Goal: Task Accomplishment & Management: Manage account settings

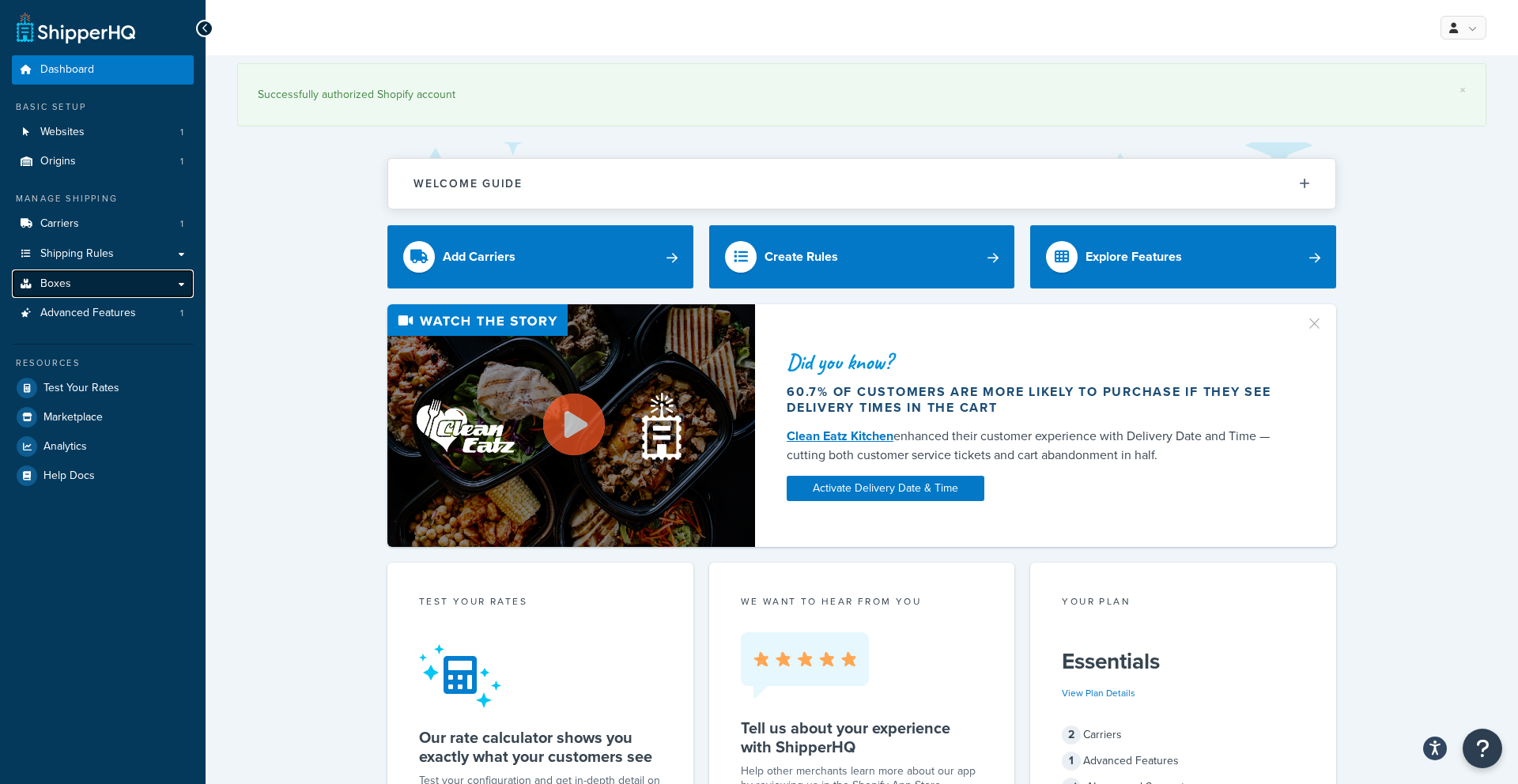
click at [58, 279] on span "Boxes" at bounding box center [56, 284] width 31 height 14
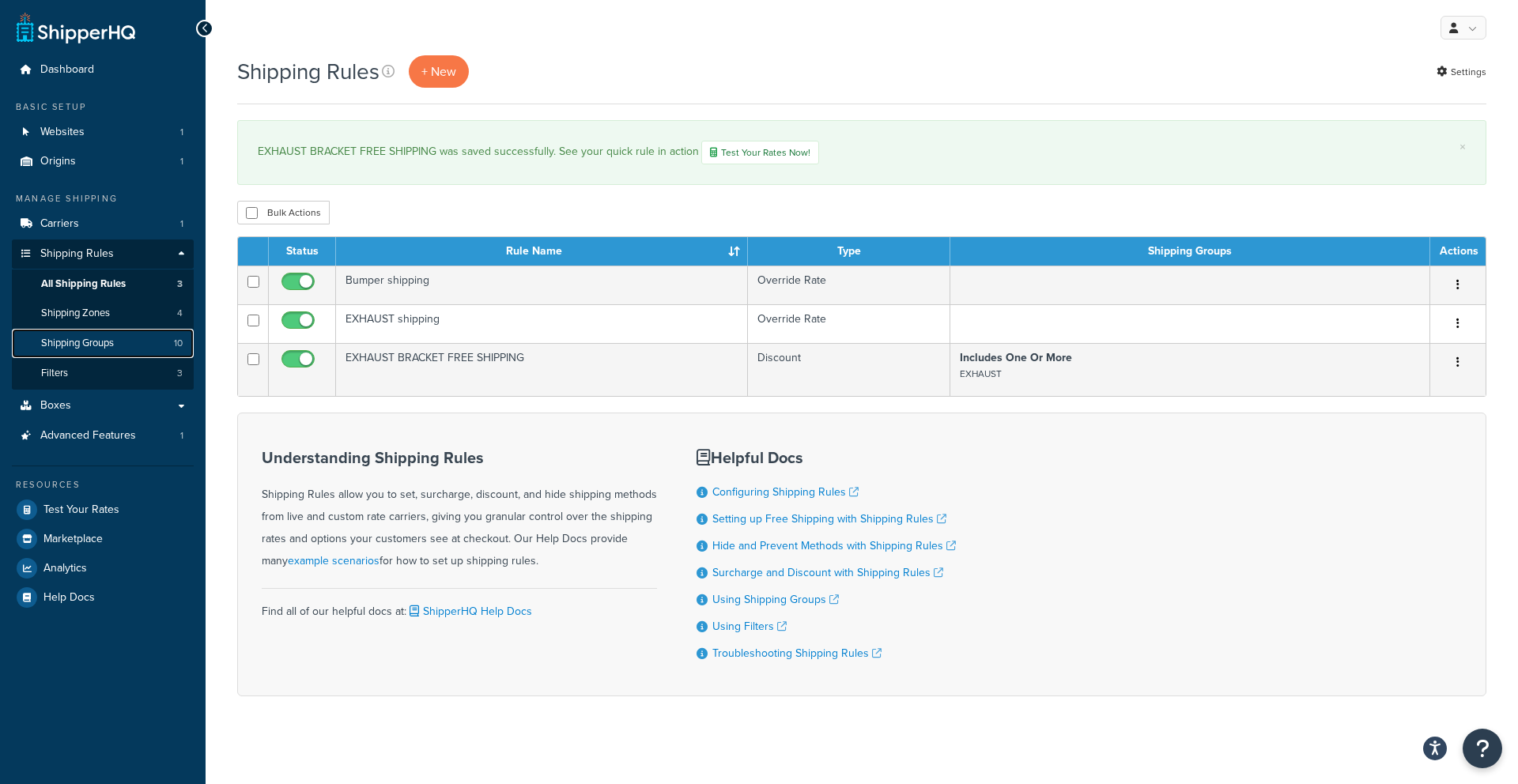
click at [131, 355] on link "Shipping Groups 10" at bounding box center [102, 344] width 181 height 29
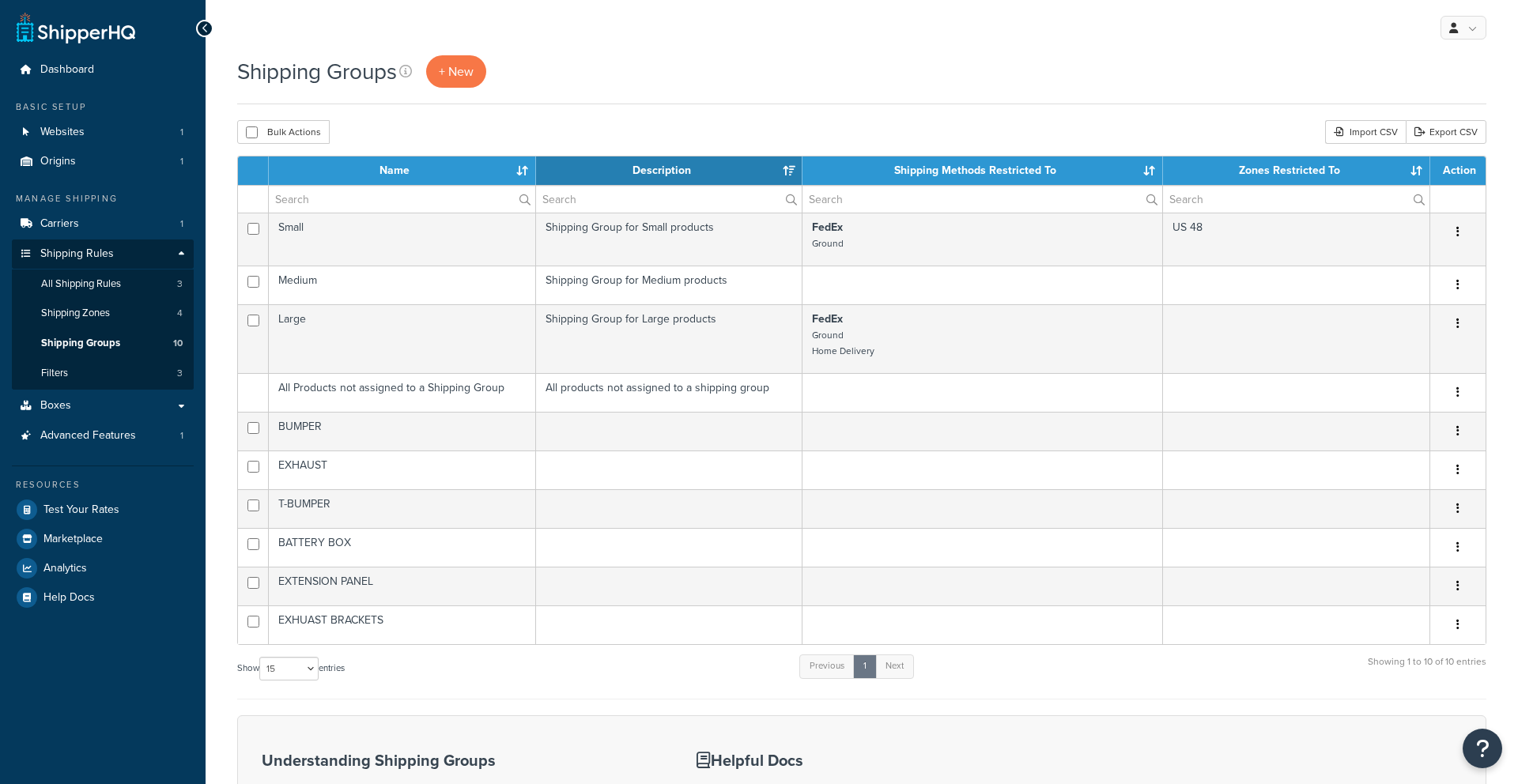
select select "15"
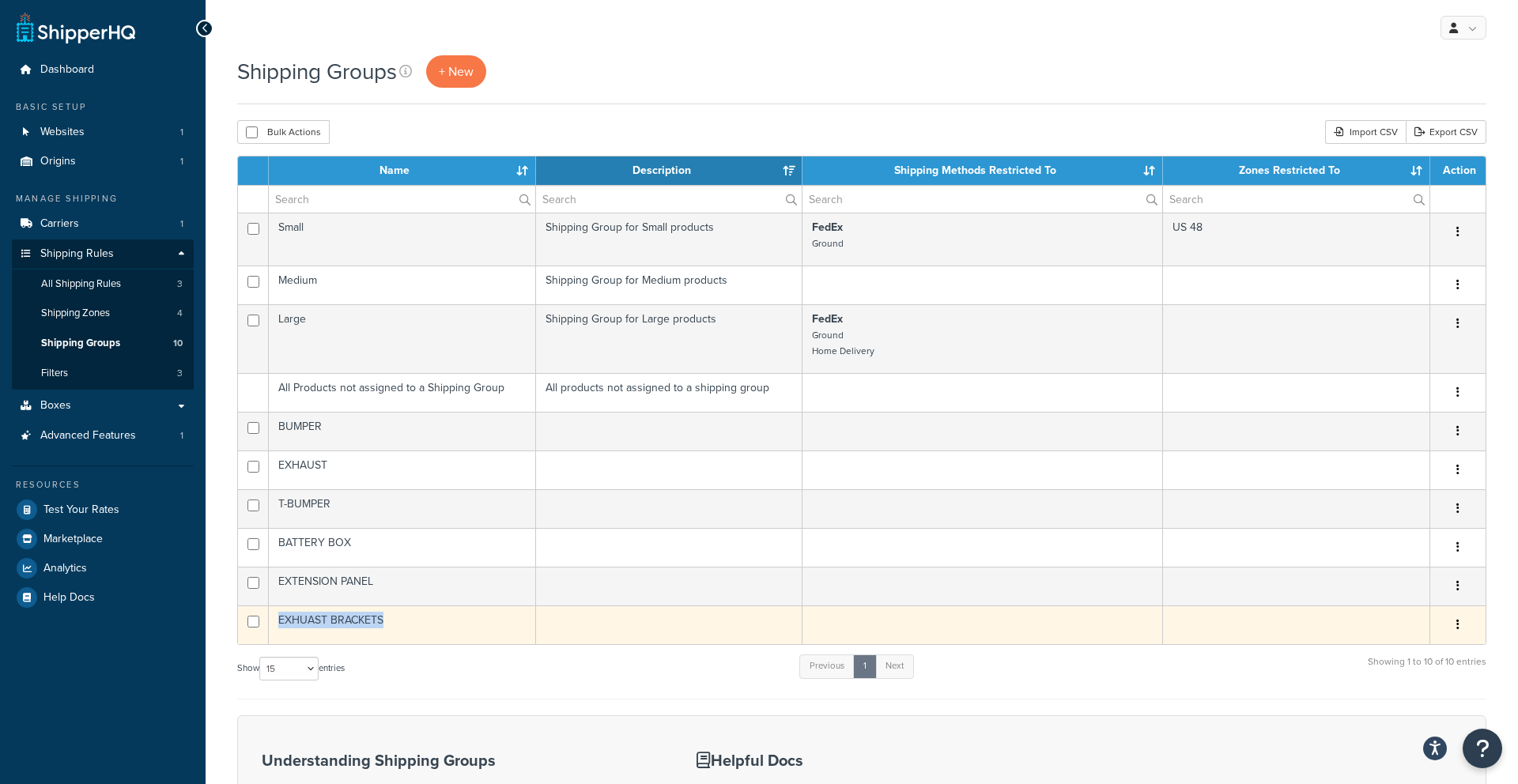
drag, startPoint x: 415, startPoint y: 627, endPoint x: 281, endPoint y: 608, distance: 135.3
click at [281, 608] on td "EXHUAST BRACKETS" at bounding box center [402, 625] width 267 height 39
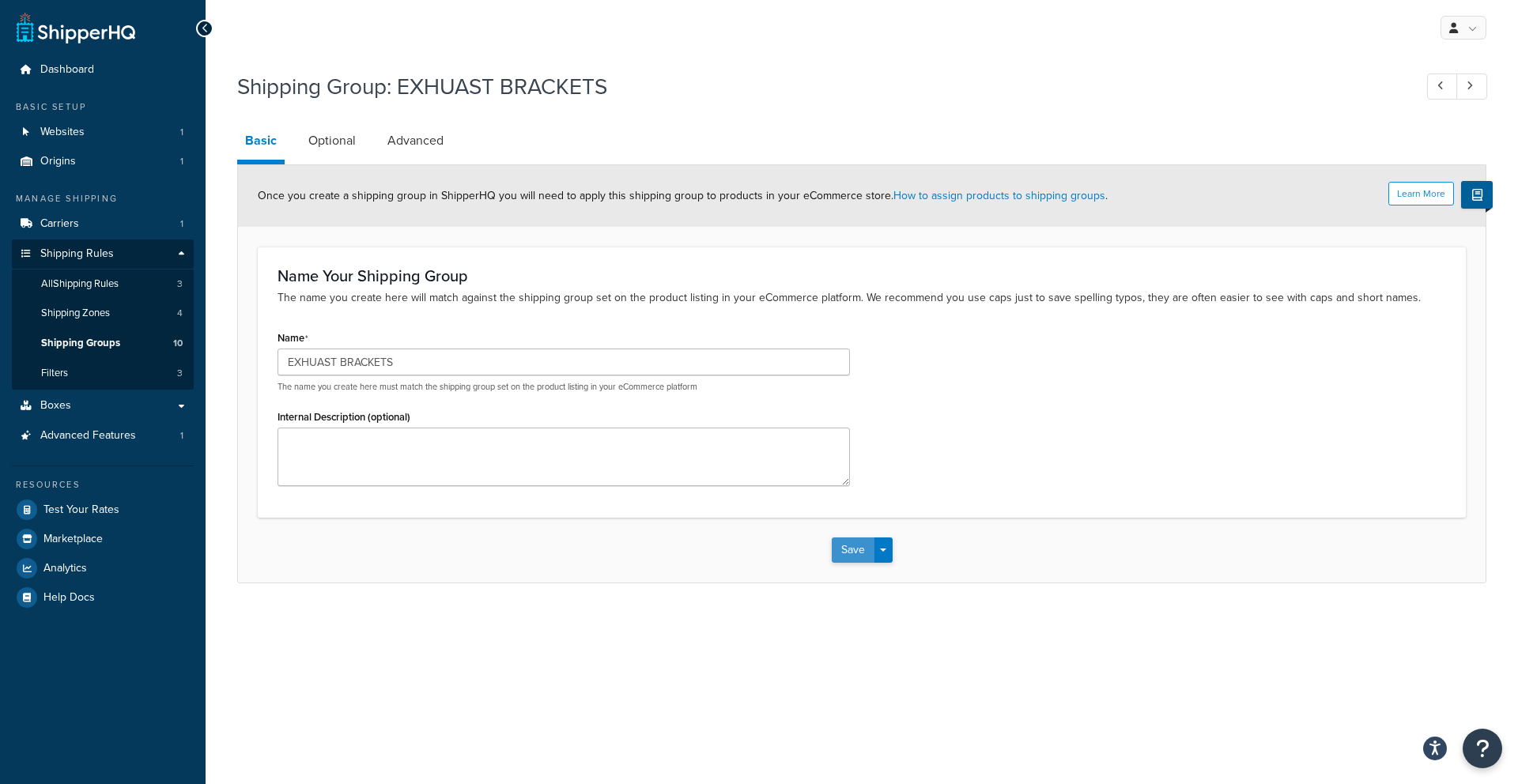
click at [869, 553] on button "Save" at bounding box center [853, 550] width 43 height 25
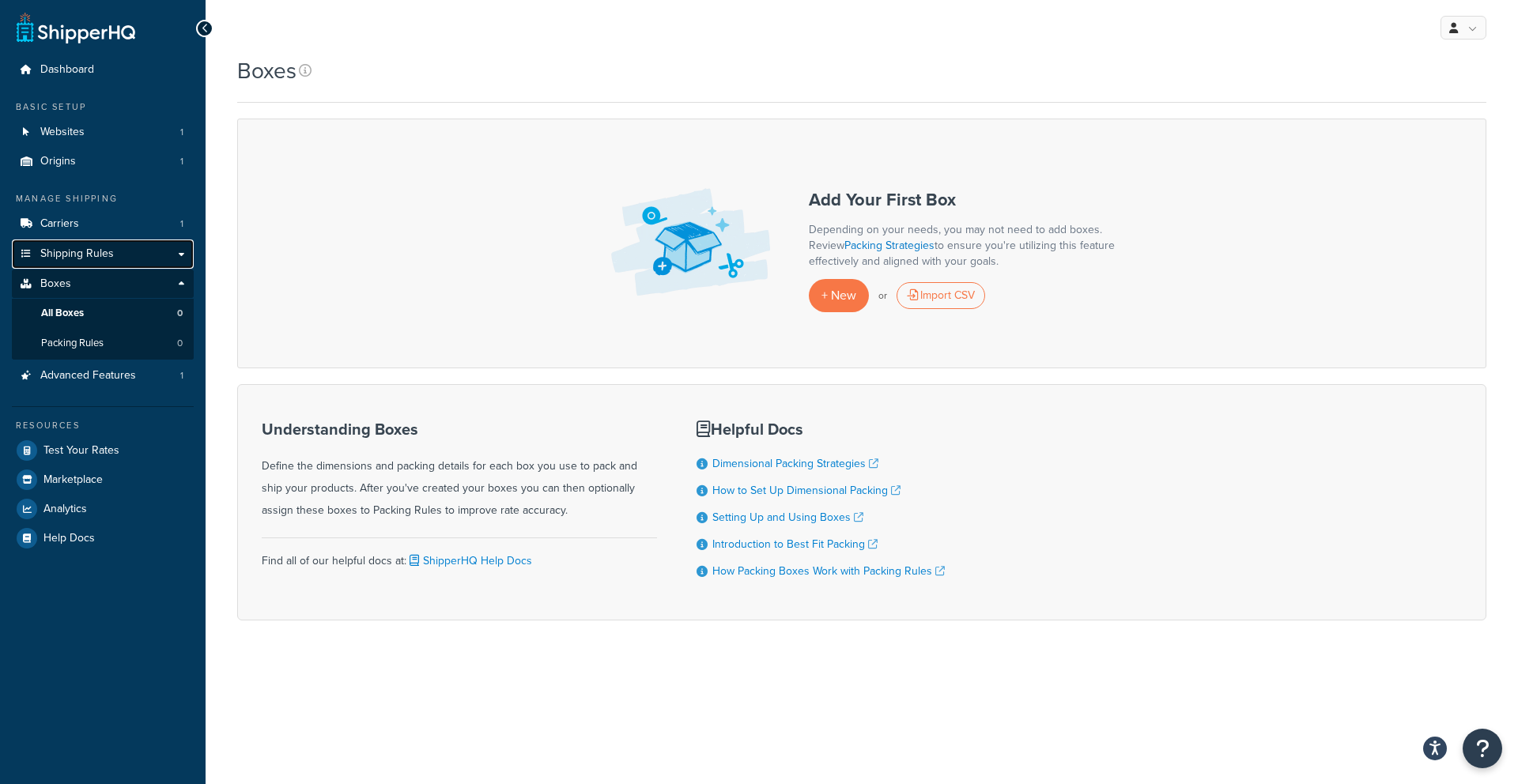
click at [74, 264] on link "Shipping Rules" at bounding box center [102, 254] width 181 height 29
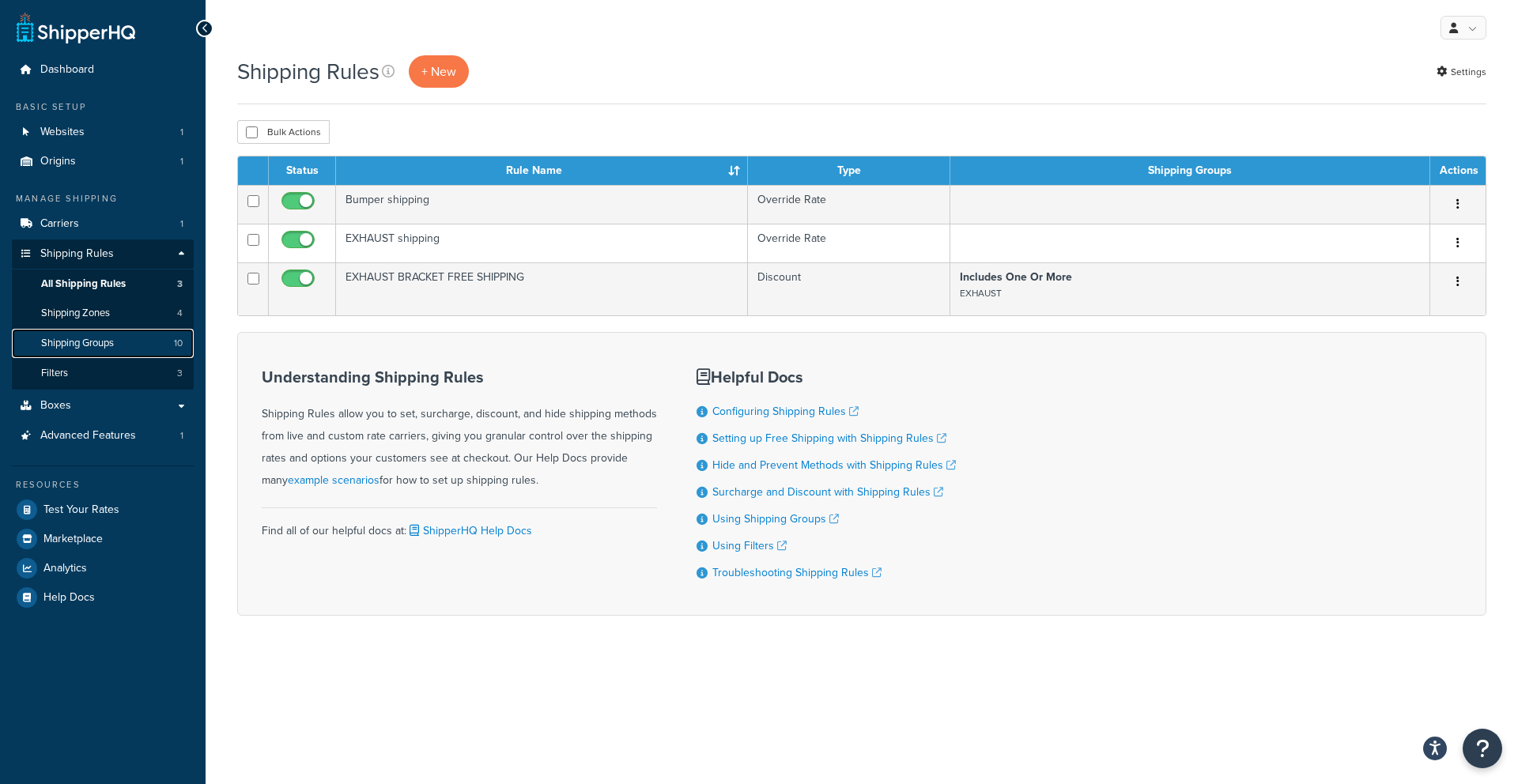
click at [81, 347] on span "Shipping Groups" at bounding box center [77, 344] width 73 height 14
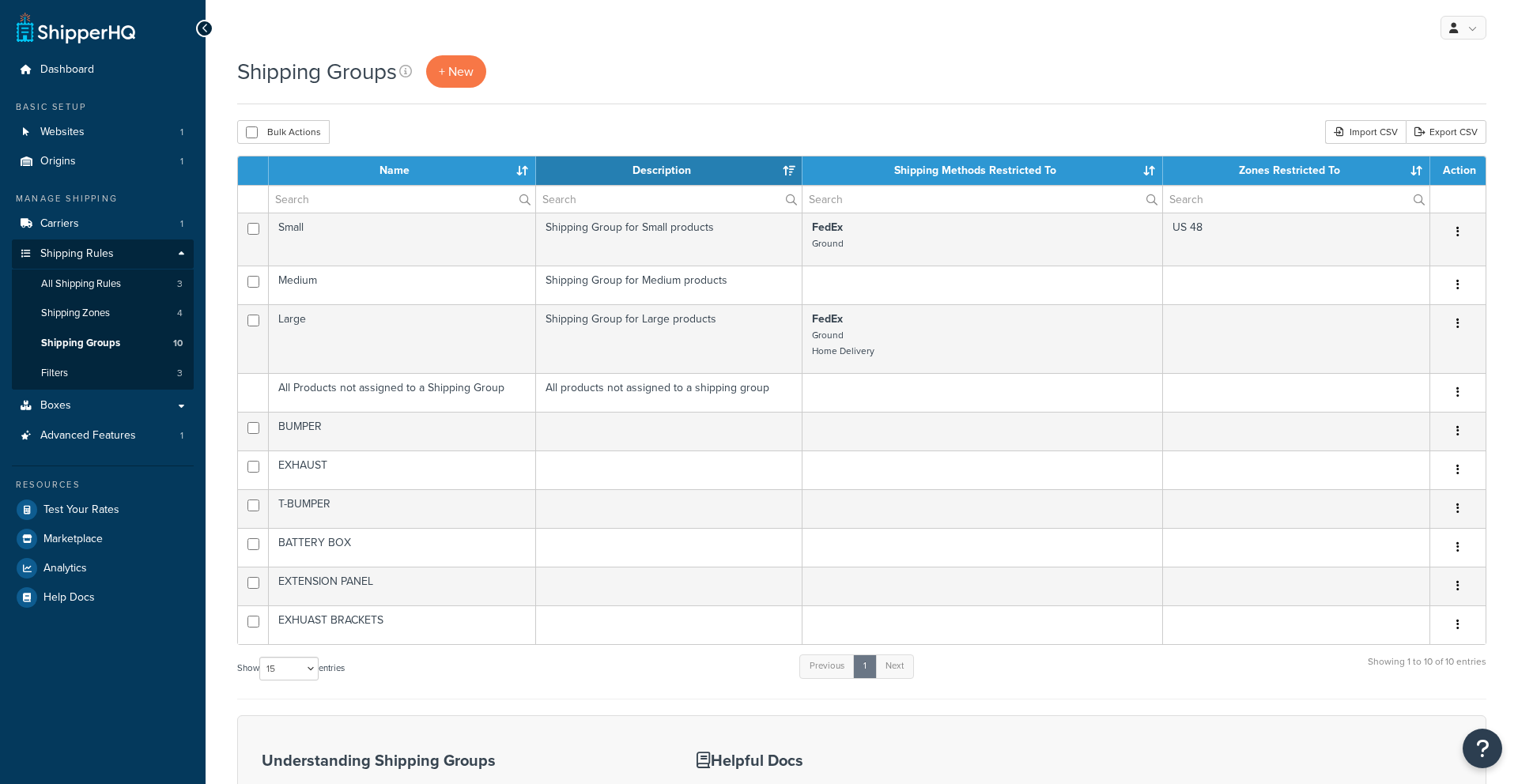
select select "15"
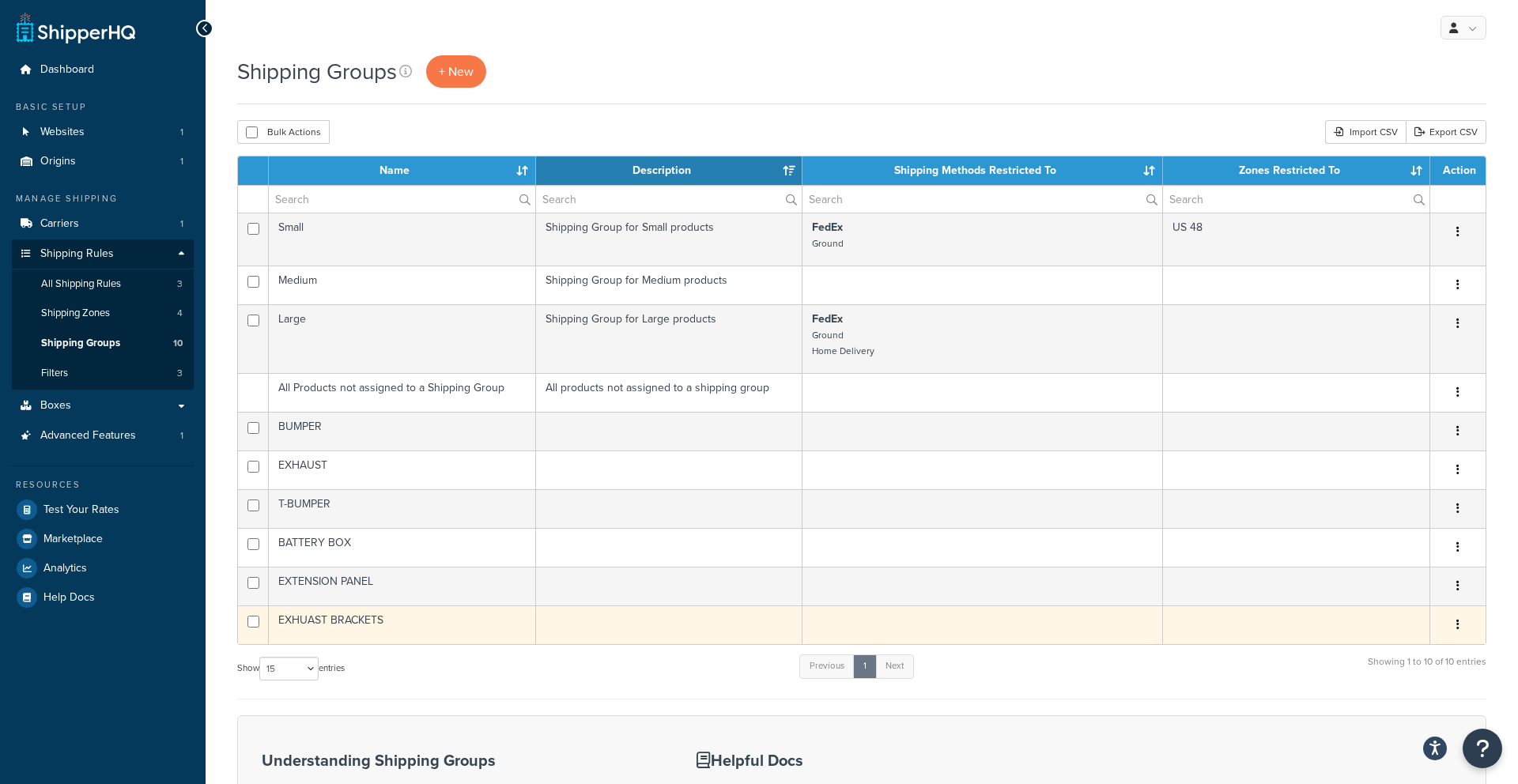
click at [1458, 635] on button "button" at bounding box center [1458, 625] width 22 height 25
click at [1424, 644] on link "Edit" at bounding box center [1394, 657] width 125 height 32
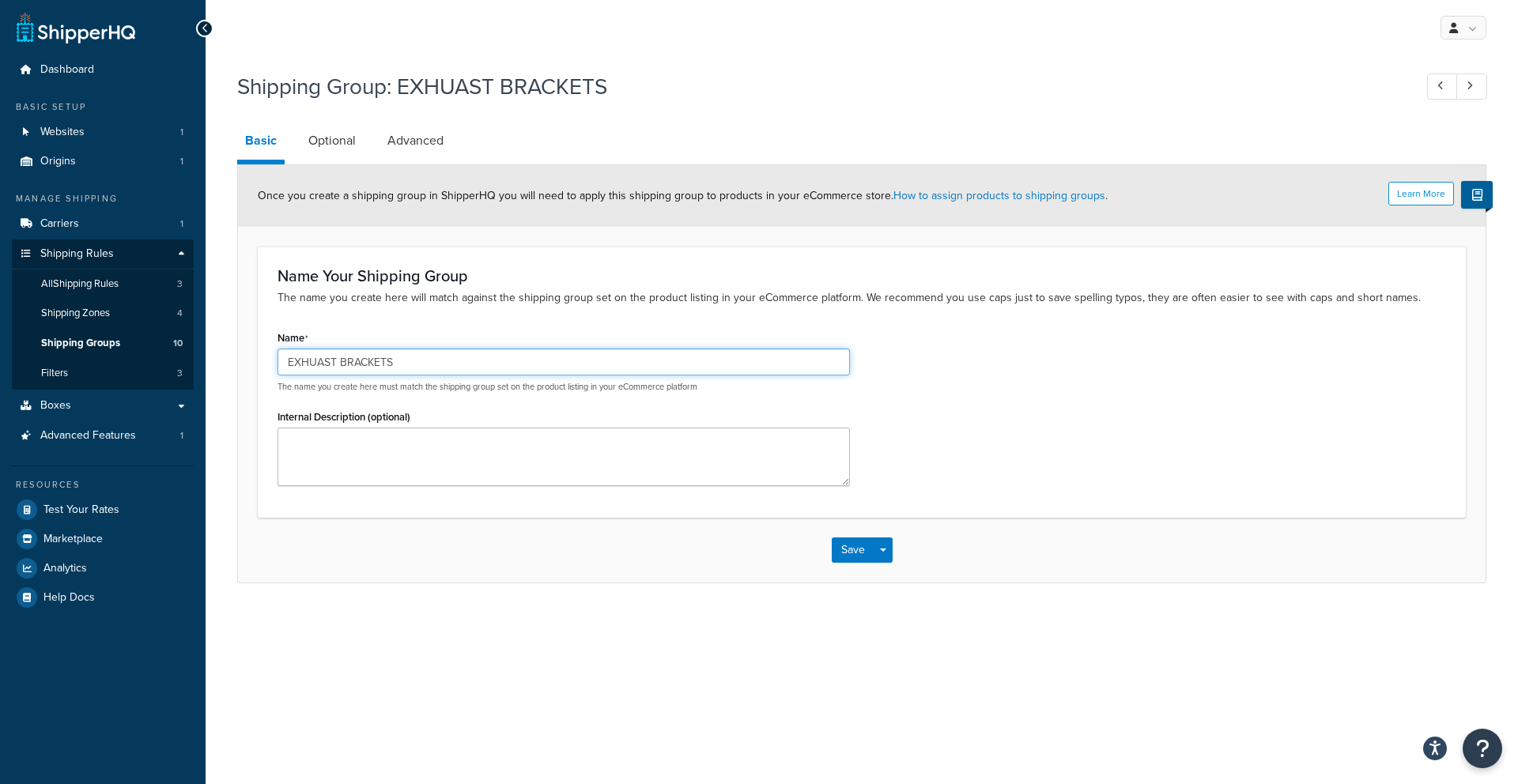
click at [321, 360] on input "EXHUAST BRACKETS" at bounding box center [564, 361] width 573 height 27
type input "EXHAUST BRACKETS"
click at [847, 551] on button "Save" at bounding box center [853, 550] width 43 height 25
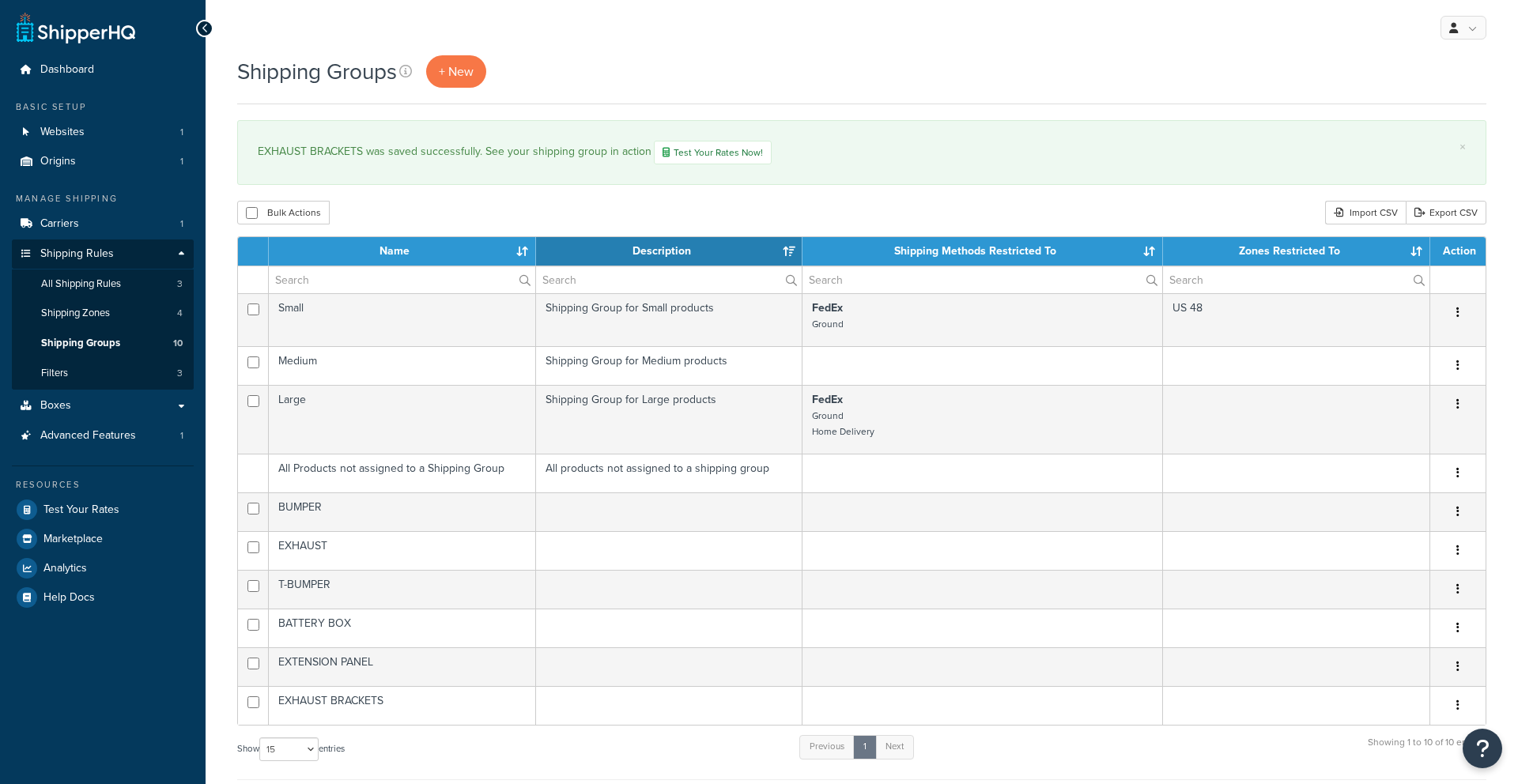
select select "15"
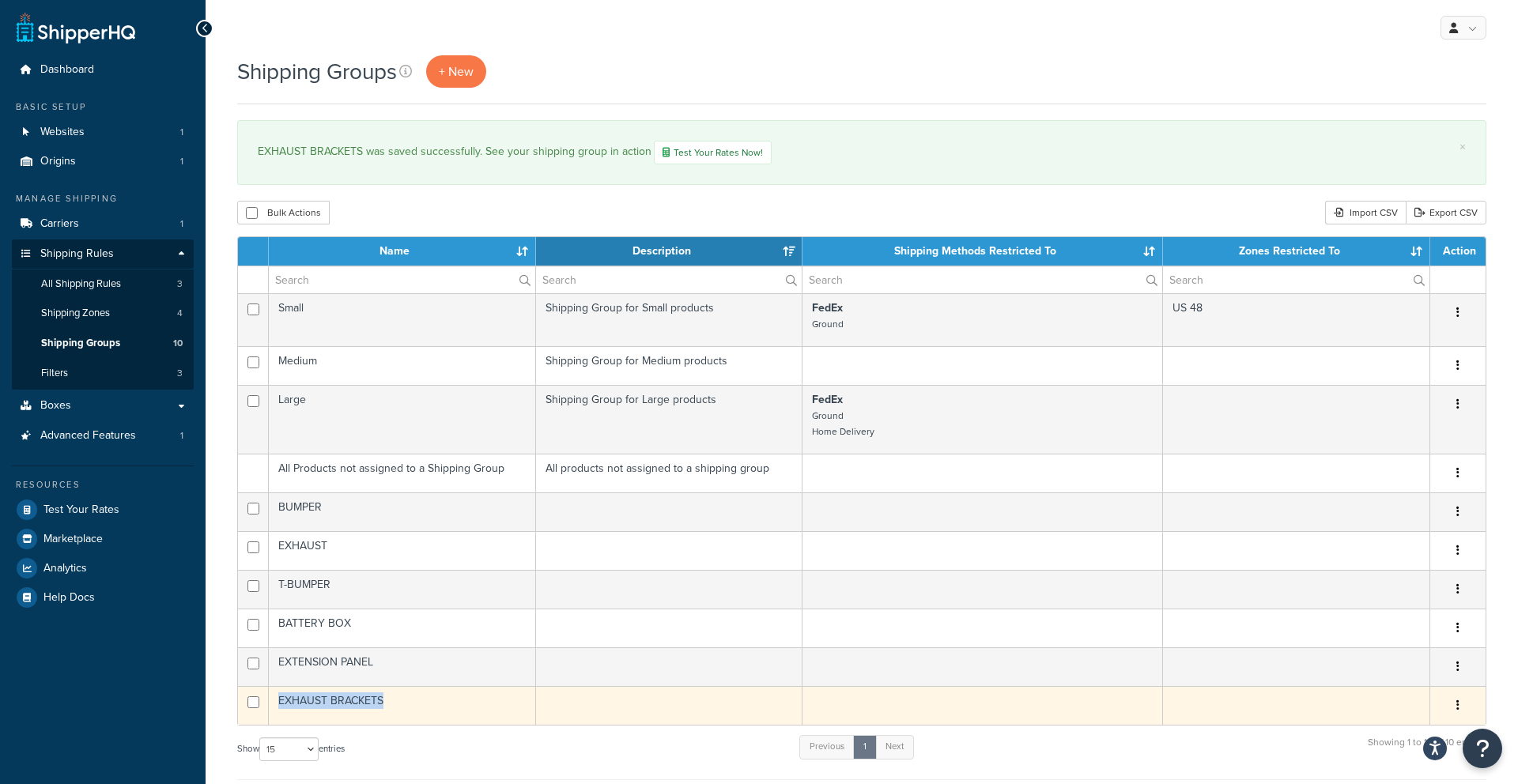
drag, startPoint x: 389, startPoint y: 703, endPoint x: 267, endPoint y: 698, distance: 122.1
click at [267, 698] on tr "EXHAUST BRACKETS Edit Duplicate [GEOGRAPHIC_DATA]" at bounding box center [861, 706] width 1248 height 39
copy tr "EXHAUST BRACKETS"
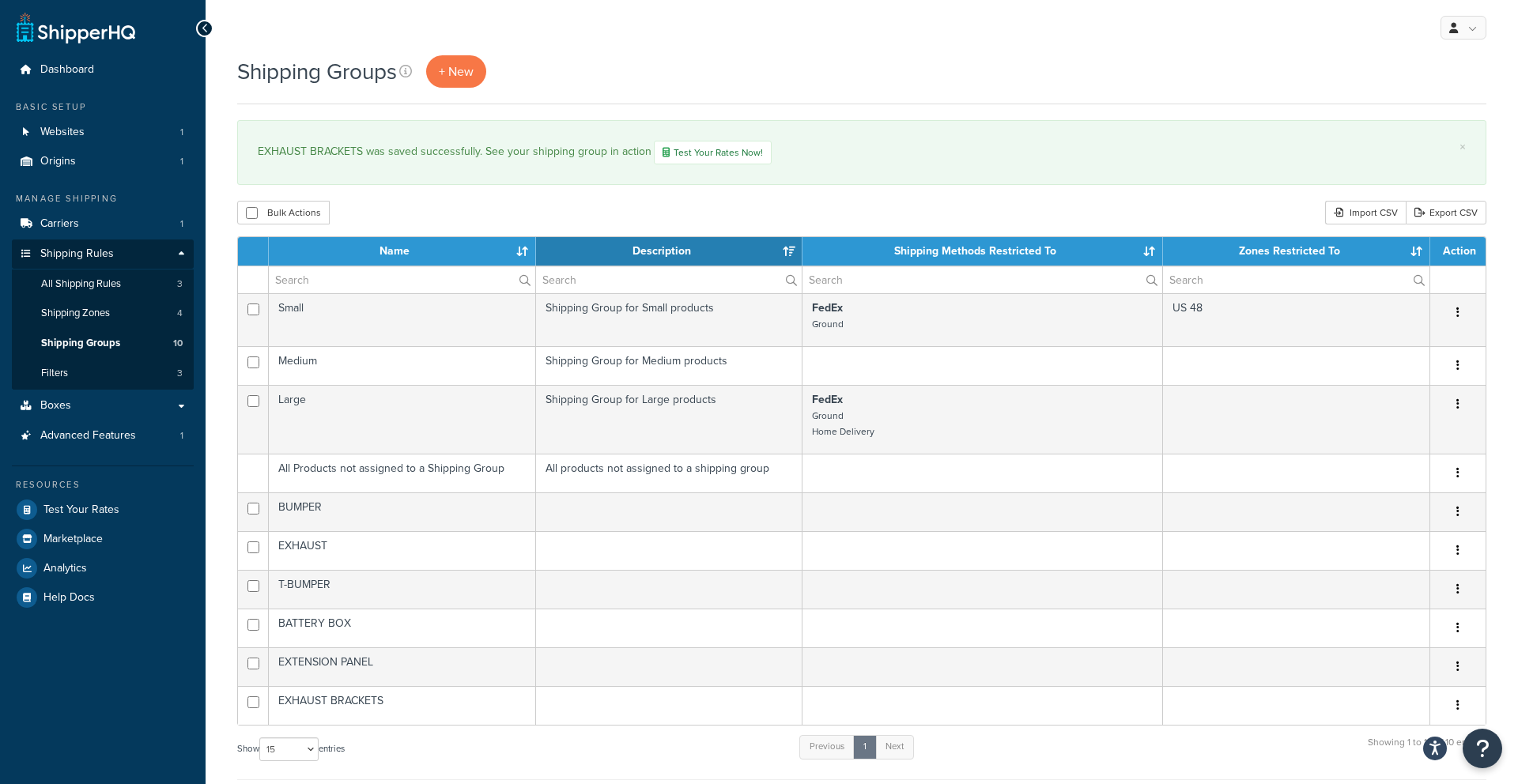
click at [516, 775] on div "Show 10 15 25 50 100 entries Previous 1 Next Showing 1 to 10 of 10 entries" at bounding box center [861, 757] width 1249 height 47
click at [82, 292] on link "All Shipping Rules 3" at bounding box center [102, 284] width 181 height 29
select select "15"
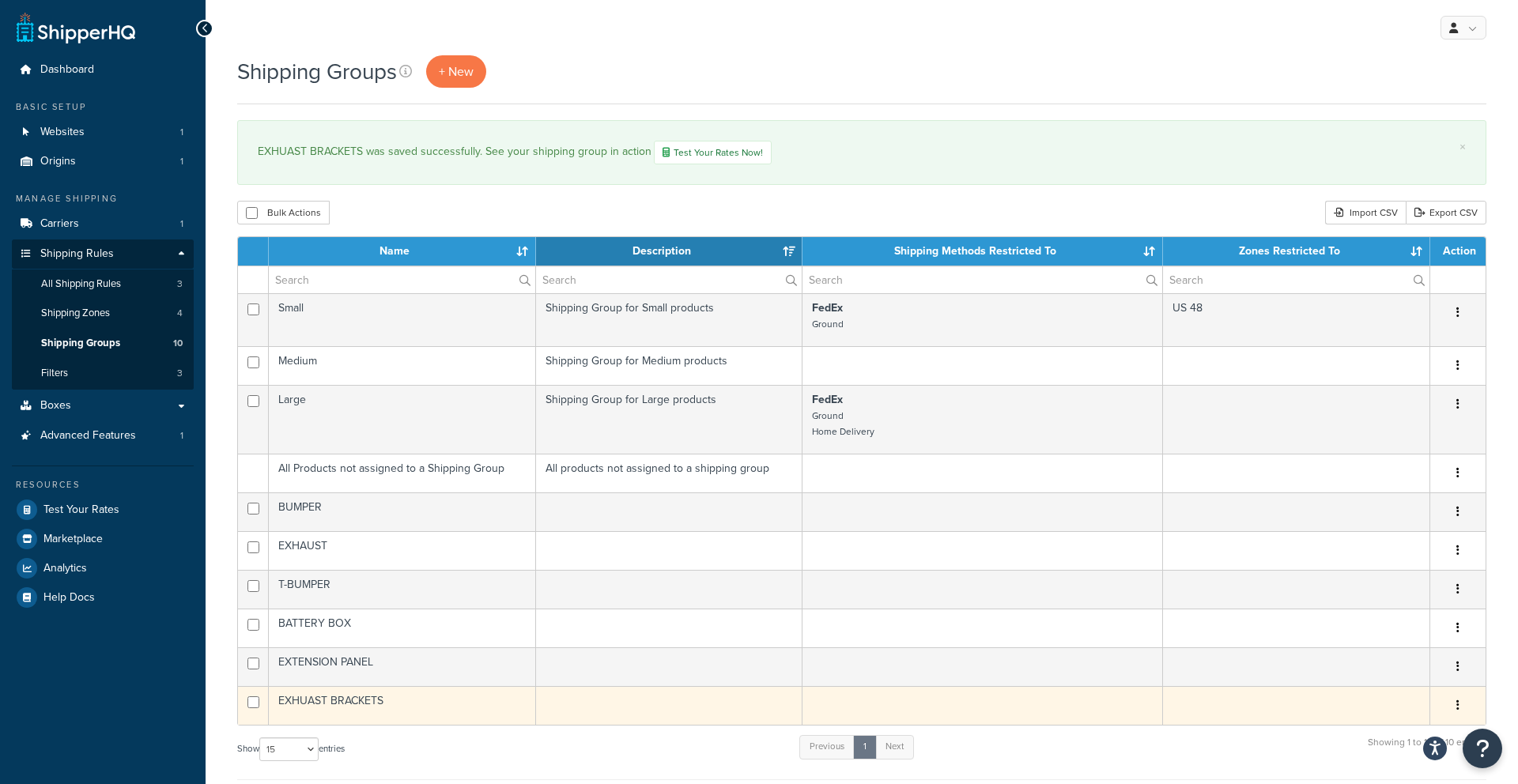
click at [1453, 707] on button "button" at bounding box center [1458, 706] width 22 height 25
click at [1394, 735] on link "Edit" at bounding box center [1394, 737] width 125 height 32
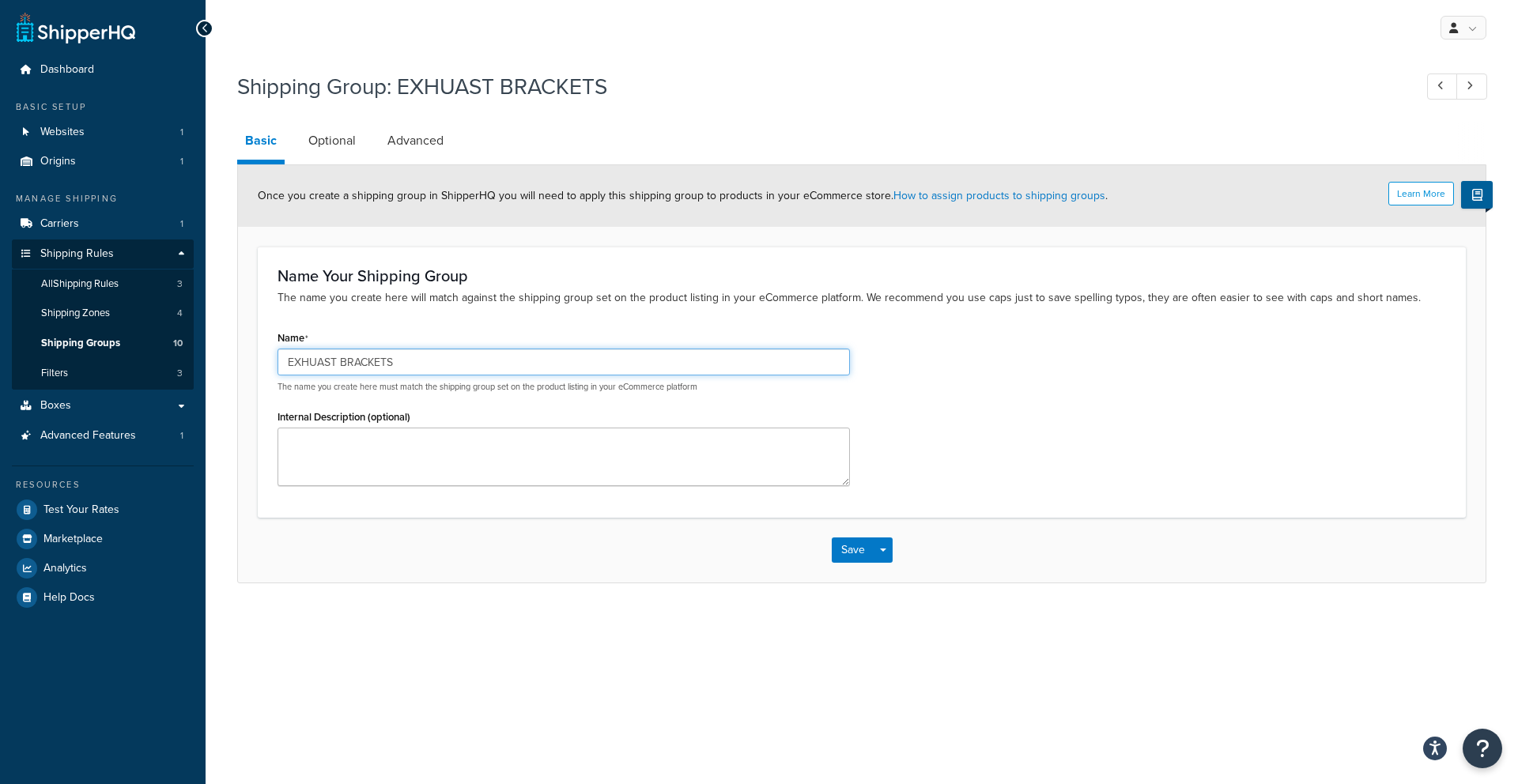
click at [323, 359] on input "EXHUAST BRACKETS" at bounding box center [564, 361] width 573 height 27
type input "EXHAUST BRACKETS"
click at [850, 554] on button "Save" at bounding box center [853, 550] width 43 height 25
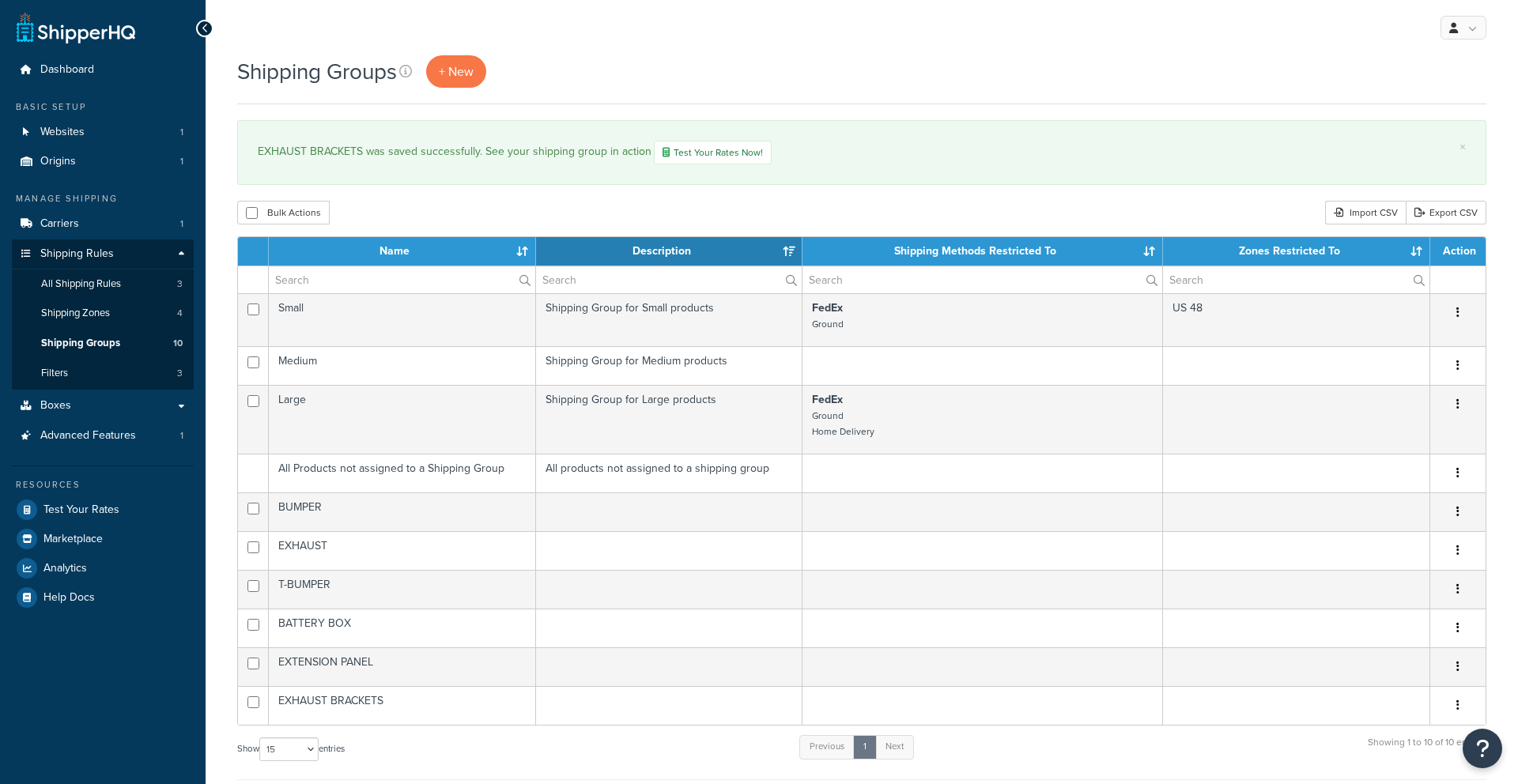
select select "15"
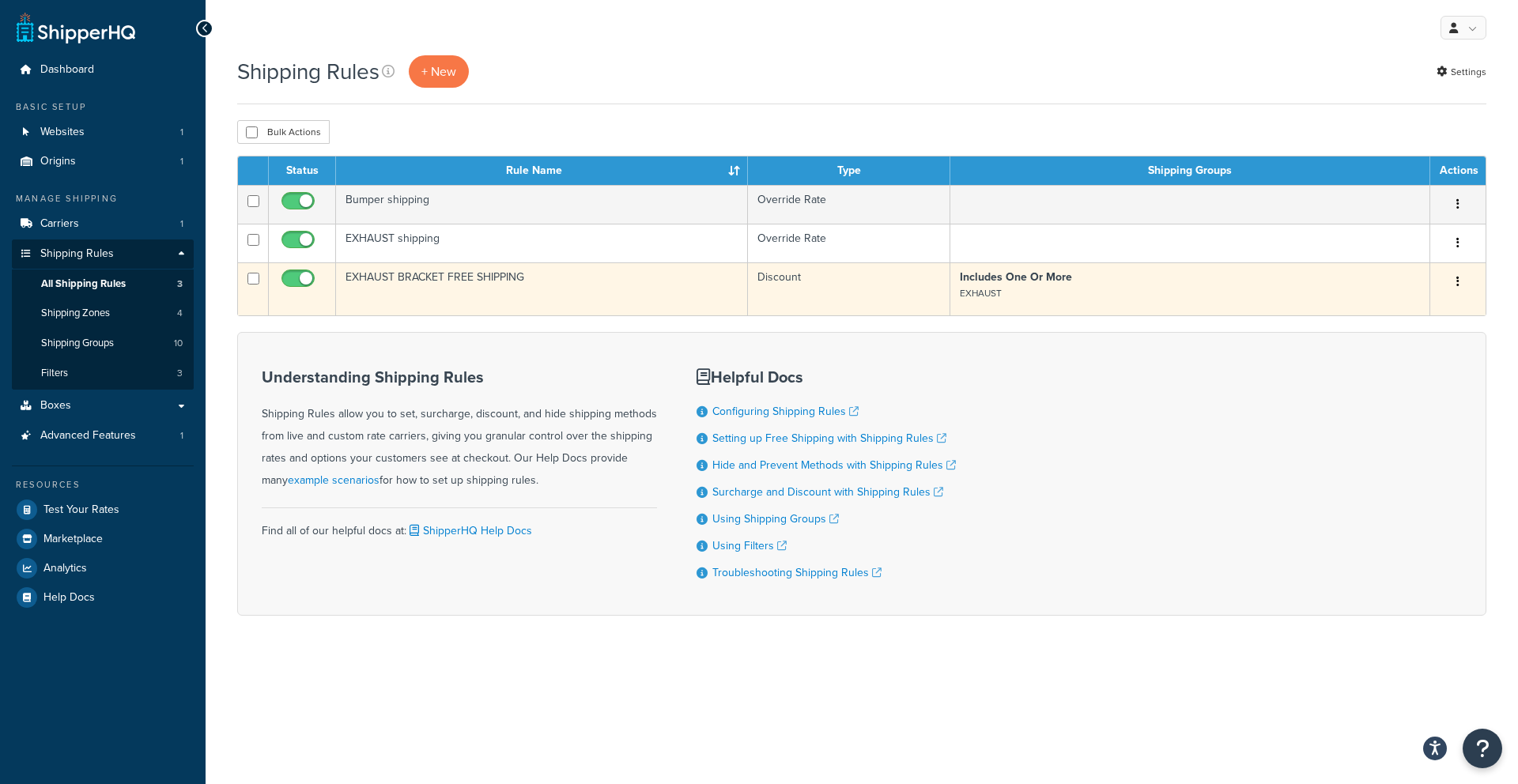
click at [1449, 278] on button "button" at bounding box center [1458, 281] width 22 height 25
click at [1404, 302] on link "Edit" at bounding box center [1405, 312] width 125 height 32
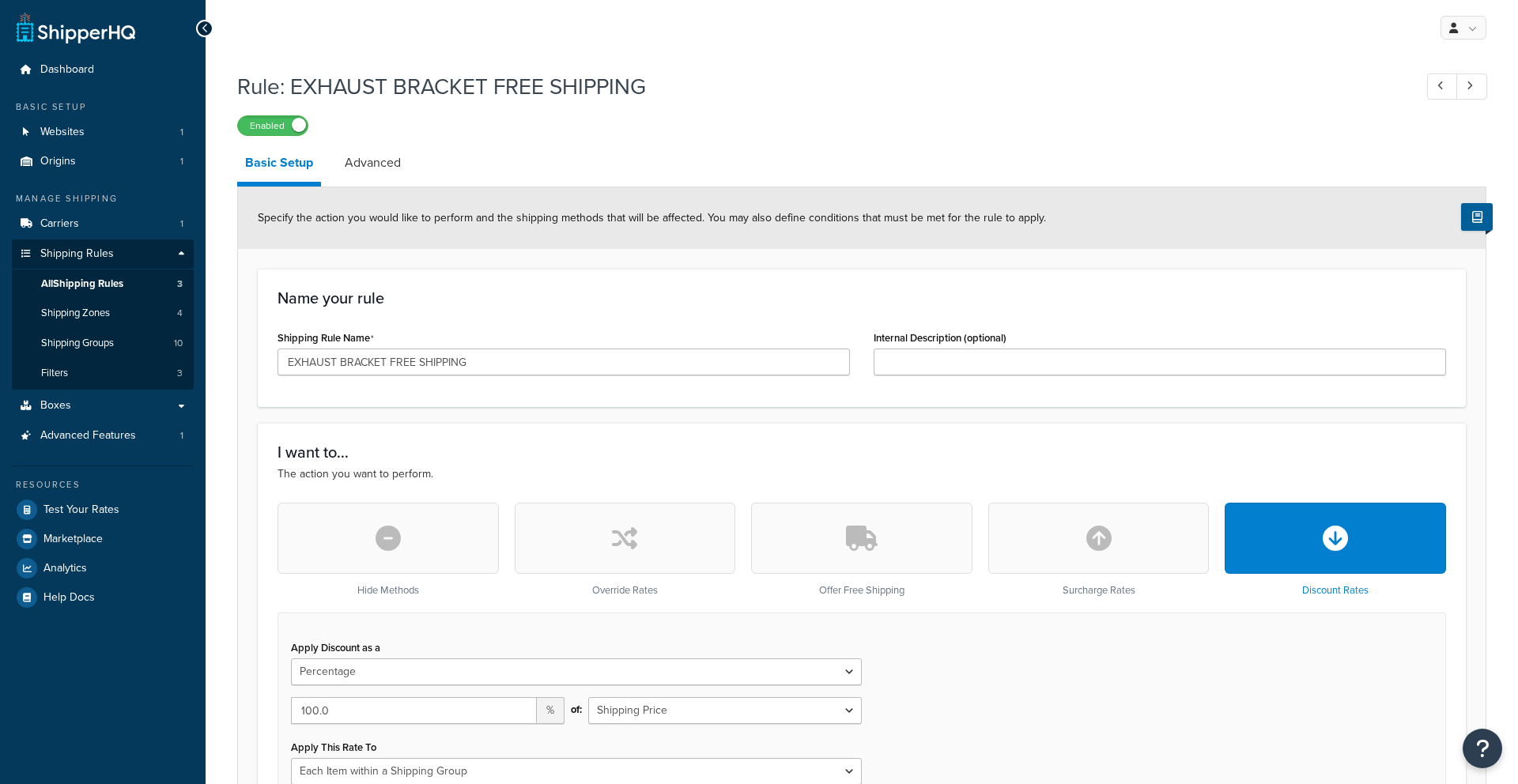
select select "PERCENTAGE"
select select "ITEM"
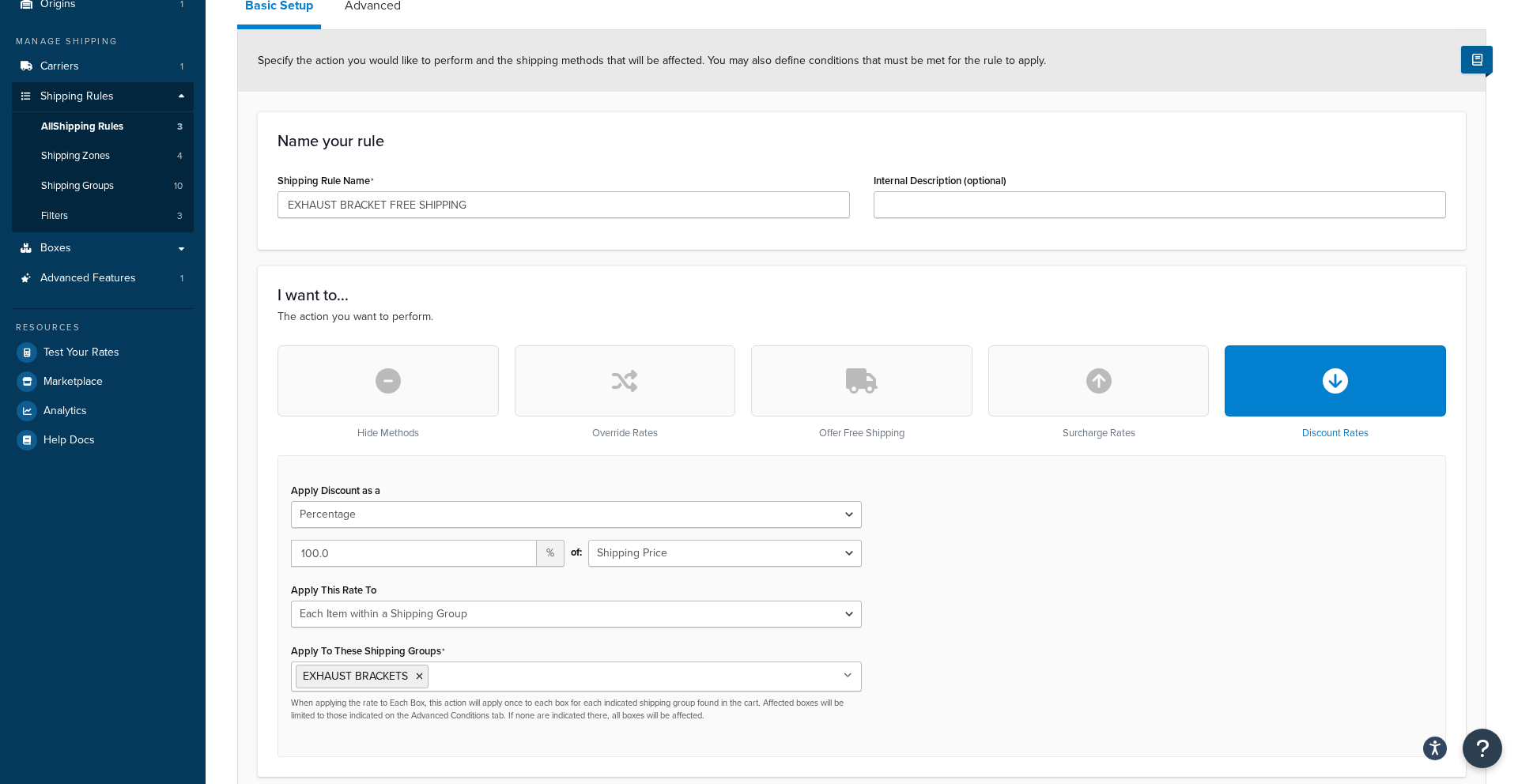
scroll to position [162, 0]
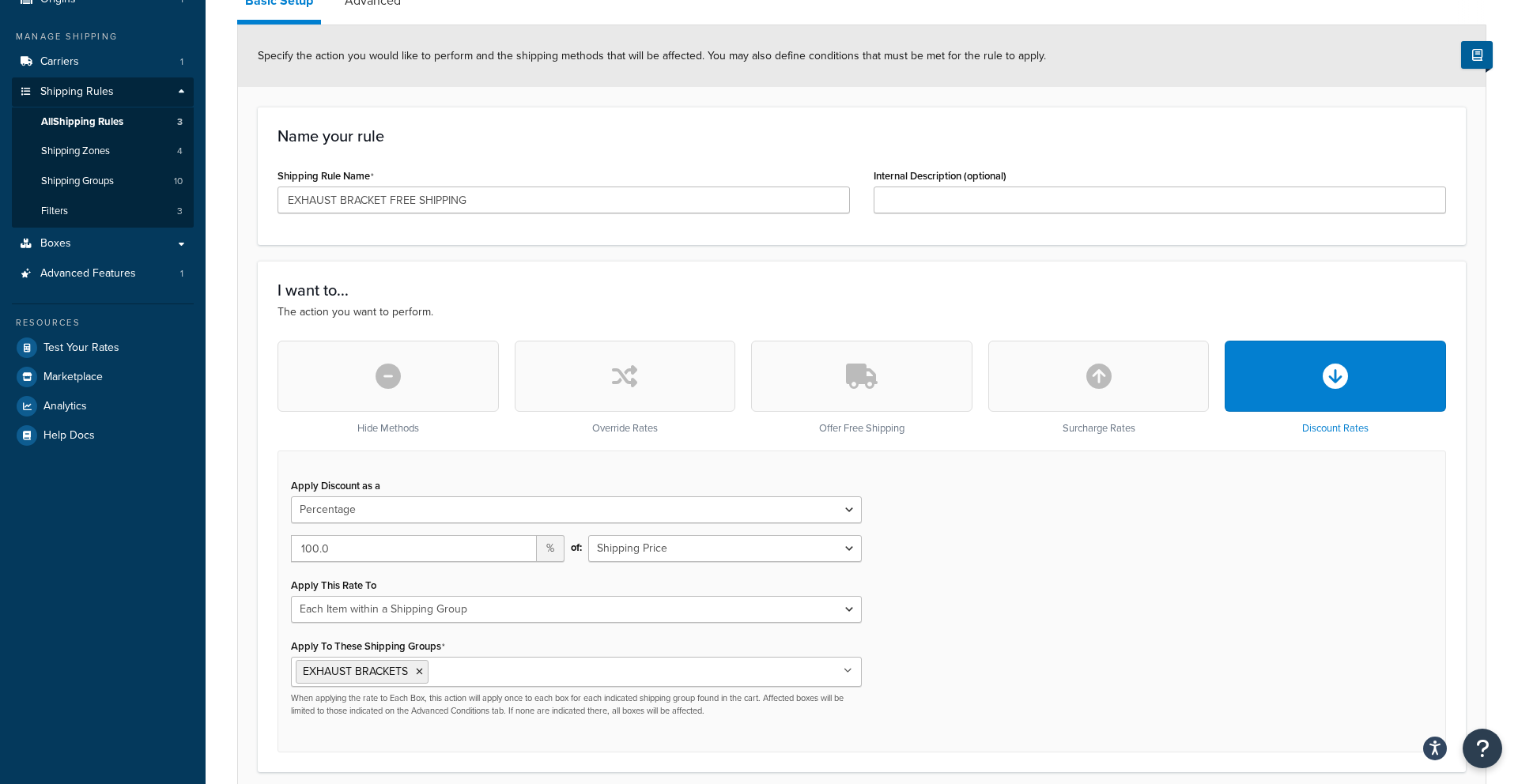
click at [890, 407] on button "button" at bounding box center [861, 376] width 221 height 71
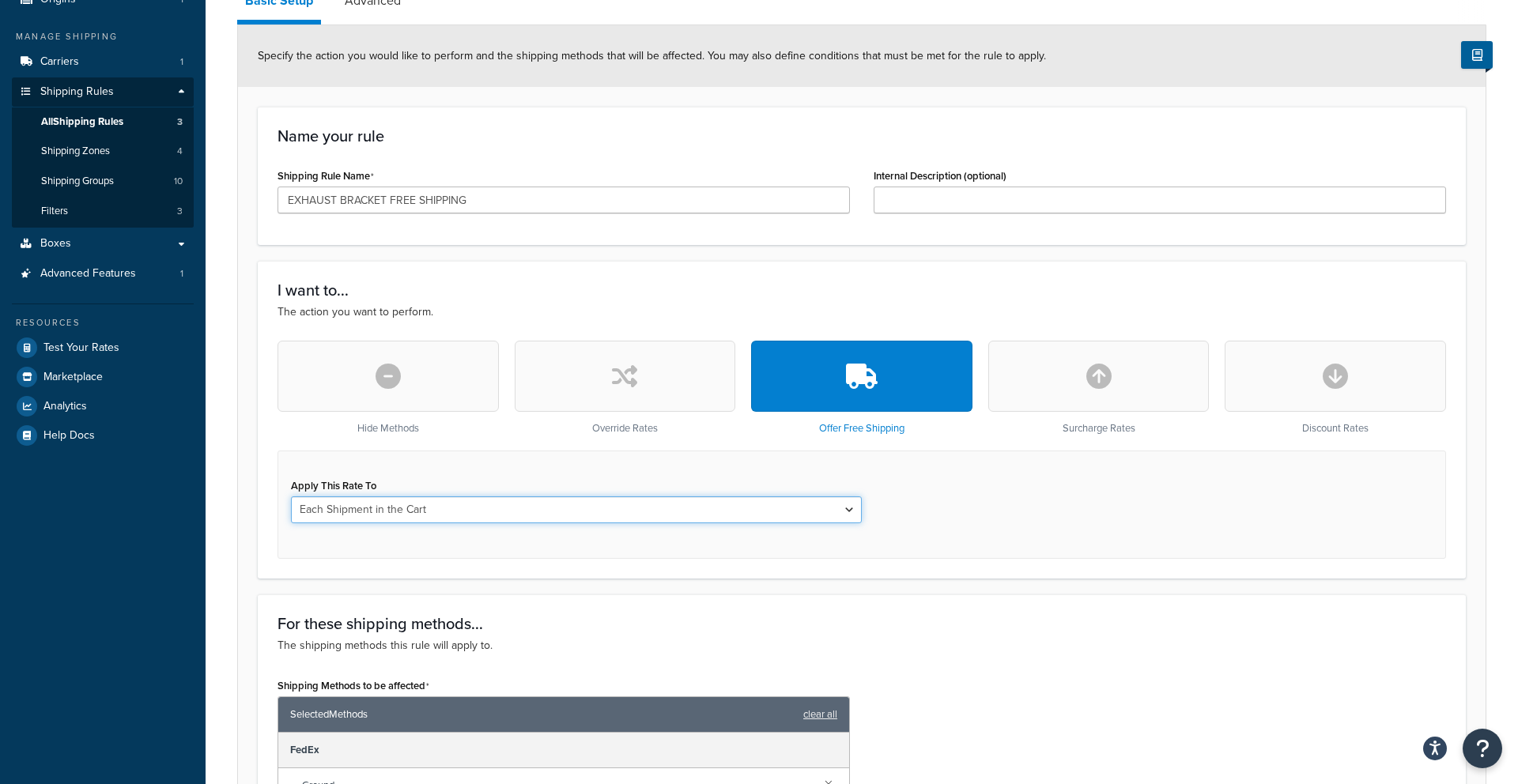
click at [688, 500] on select "Each Shipment in the Cart Each Shipping Group in the Cart Each Item within a Sh…" at bounding box center [577, 510] width 571 height 27
select select "ITEM"
click at [291, 497] on select "Each Shipment in the Cart Each Shipping Group in the Cart Each Item within a Sh…" at bounding box center [577, 510] width 571 height 27
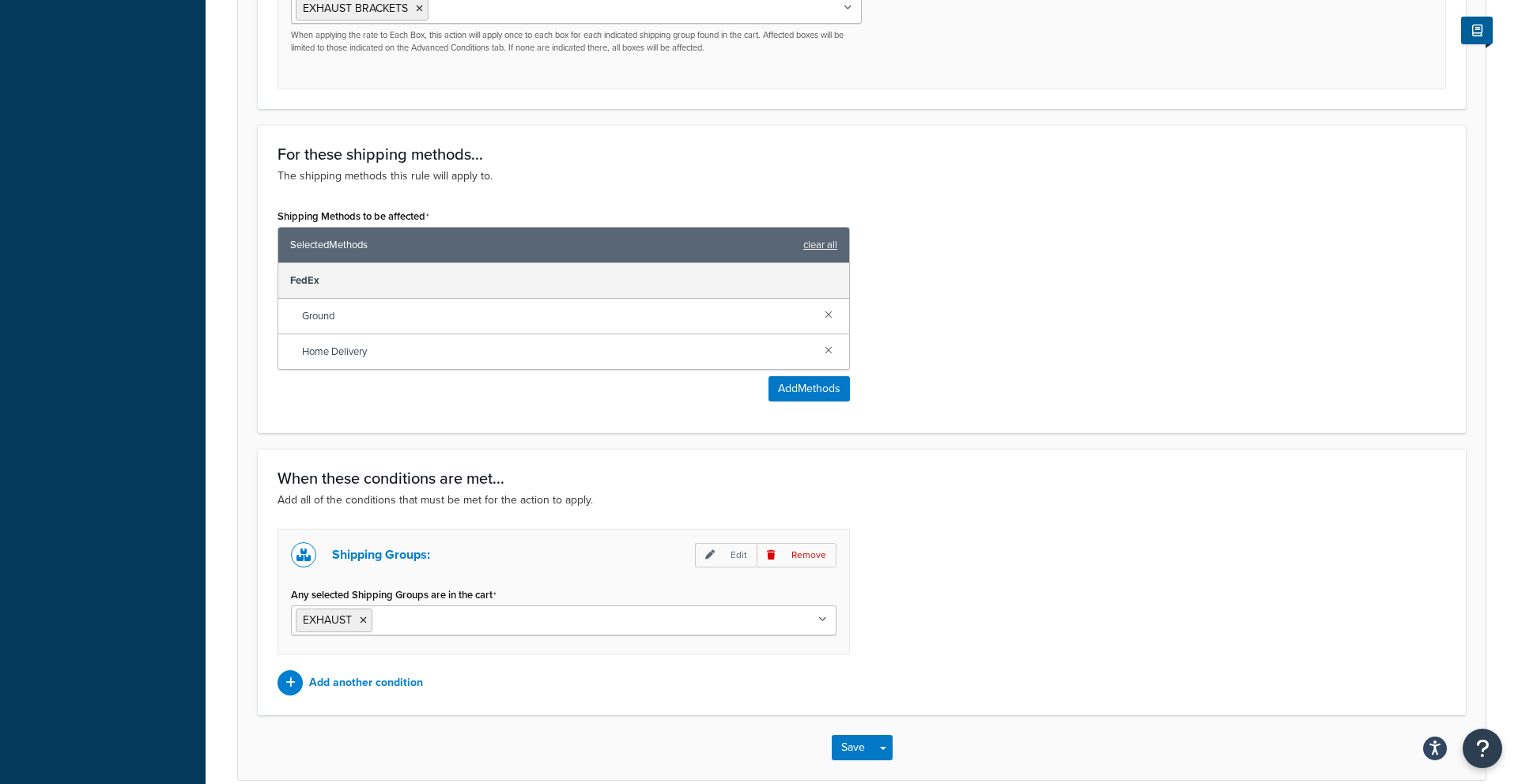
scroll to position [727, 0]
click at [844, 744] on button "Save" at bounding box center [853, 747] width 43 height 25
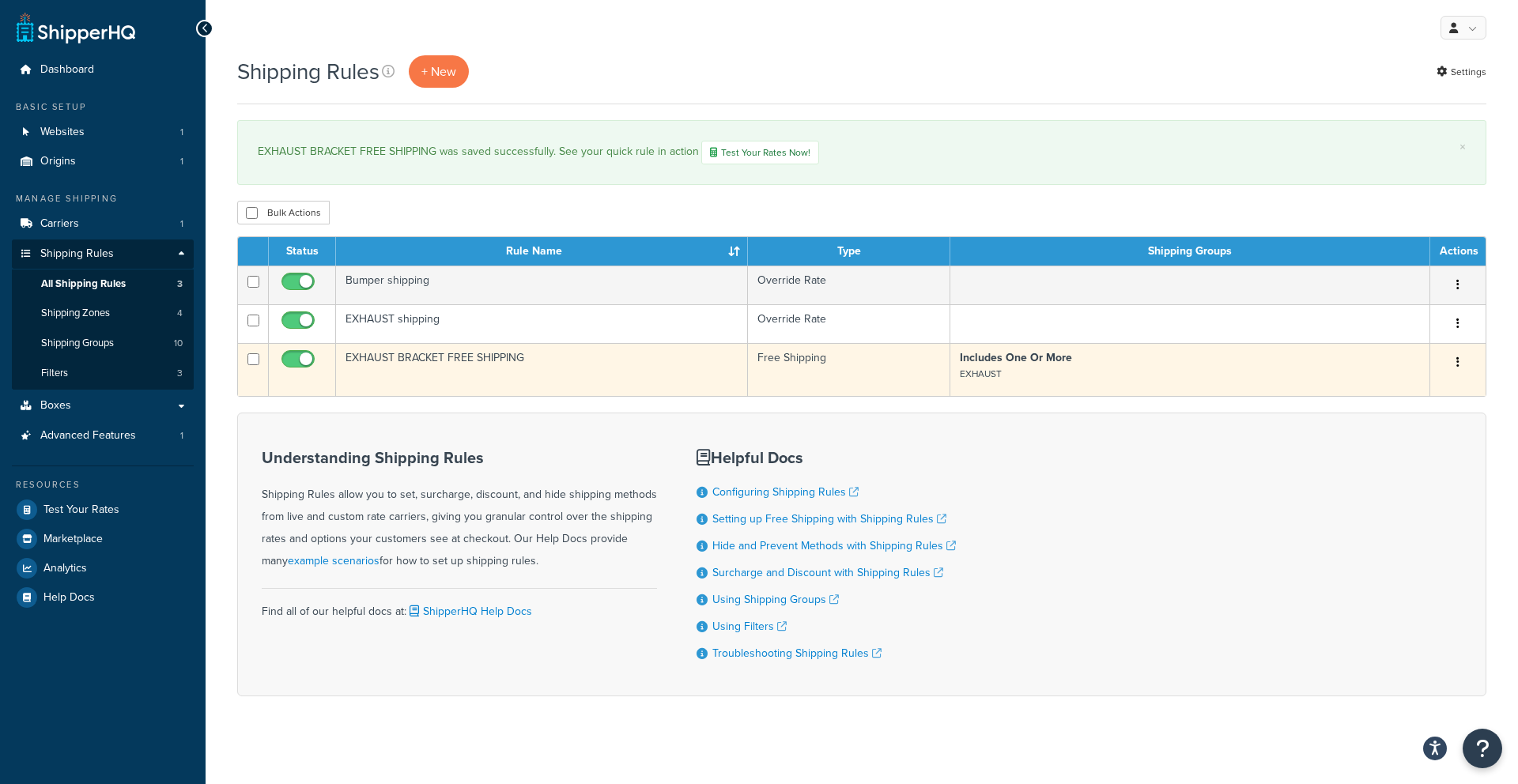
click at [422, 362] on td "EXHAUST BRACKET FREE SHIPPING" at bounding box center [542, 369] width 412 height 53
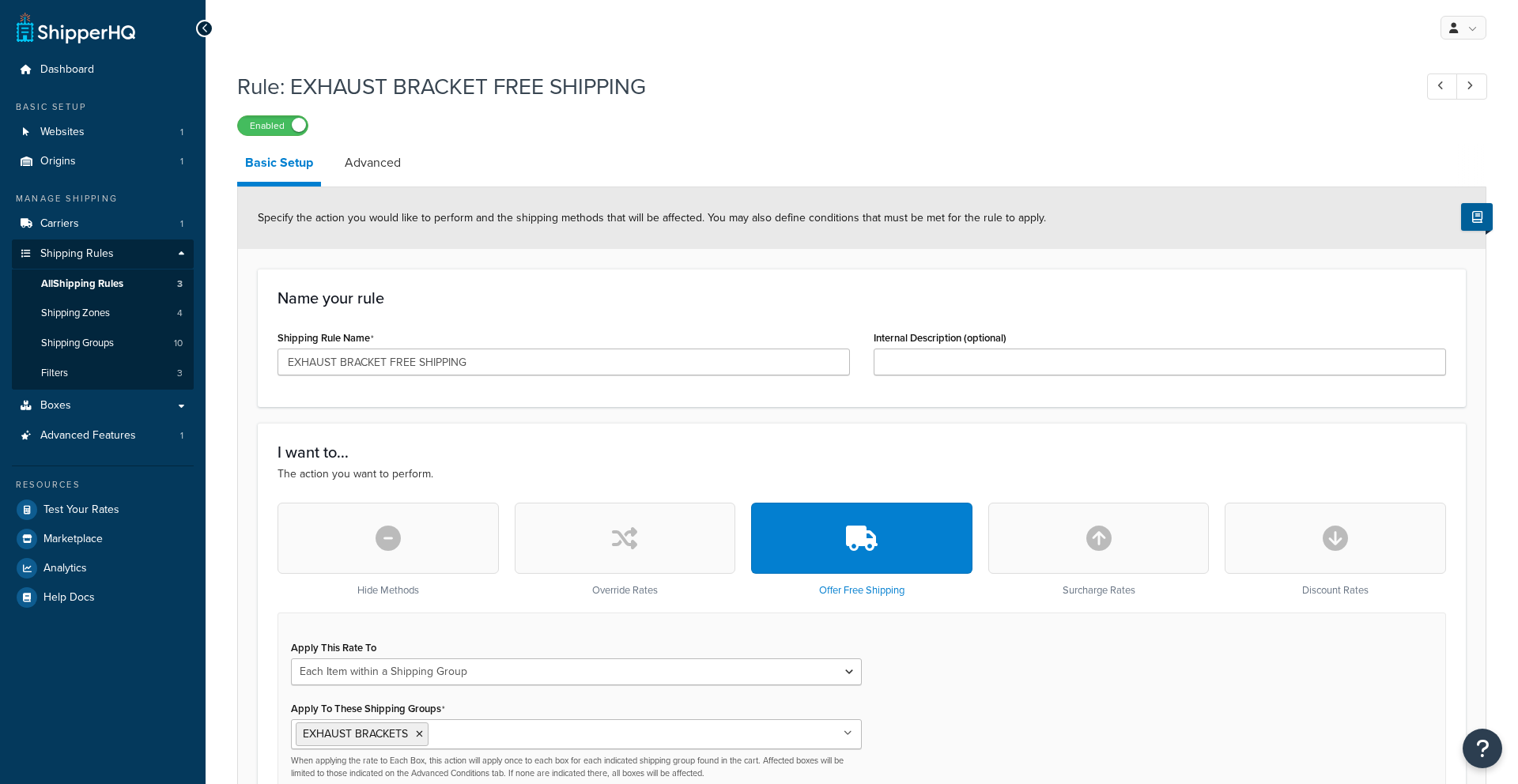
select select "ITEM"
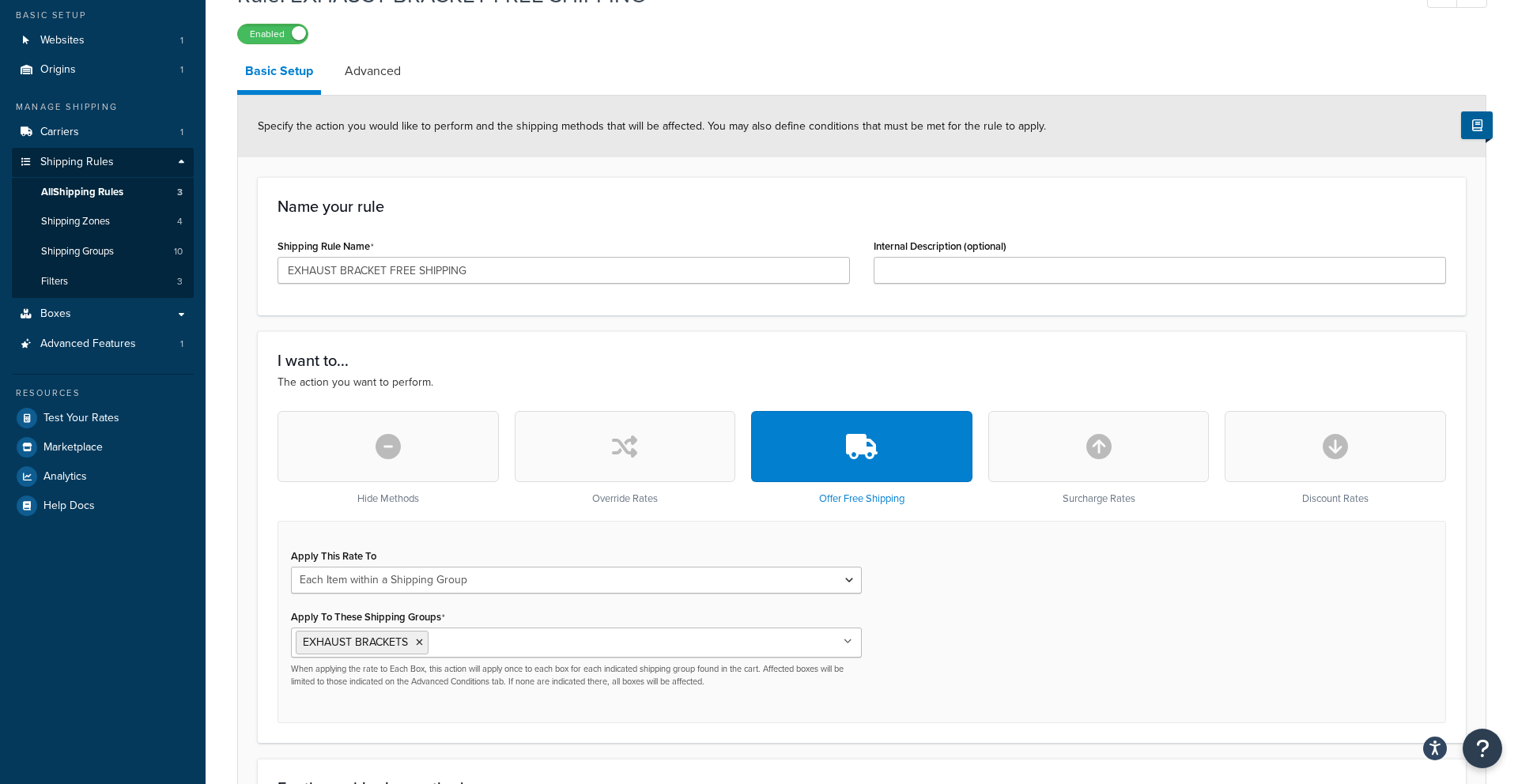
scroll to position [98, 0]
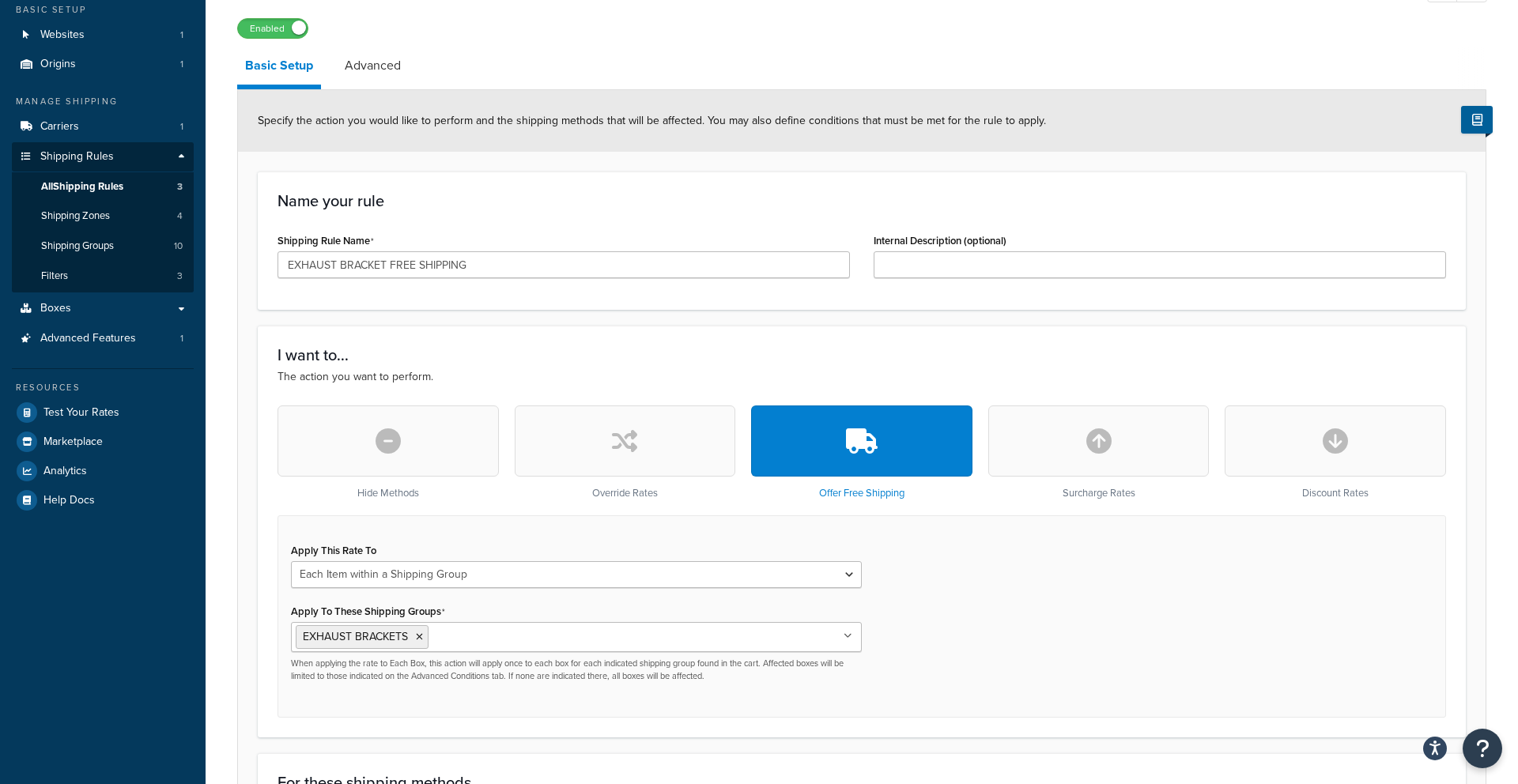
click at [391, 452] on icon "button" at bounding box center [388, 440] width 25 height 25
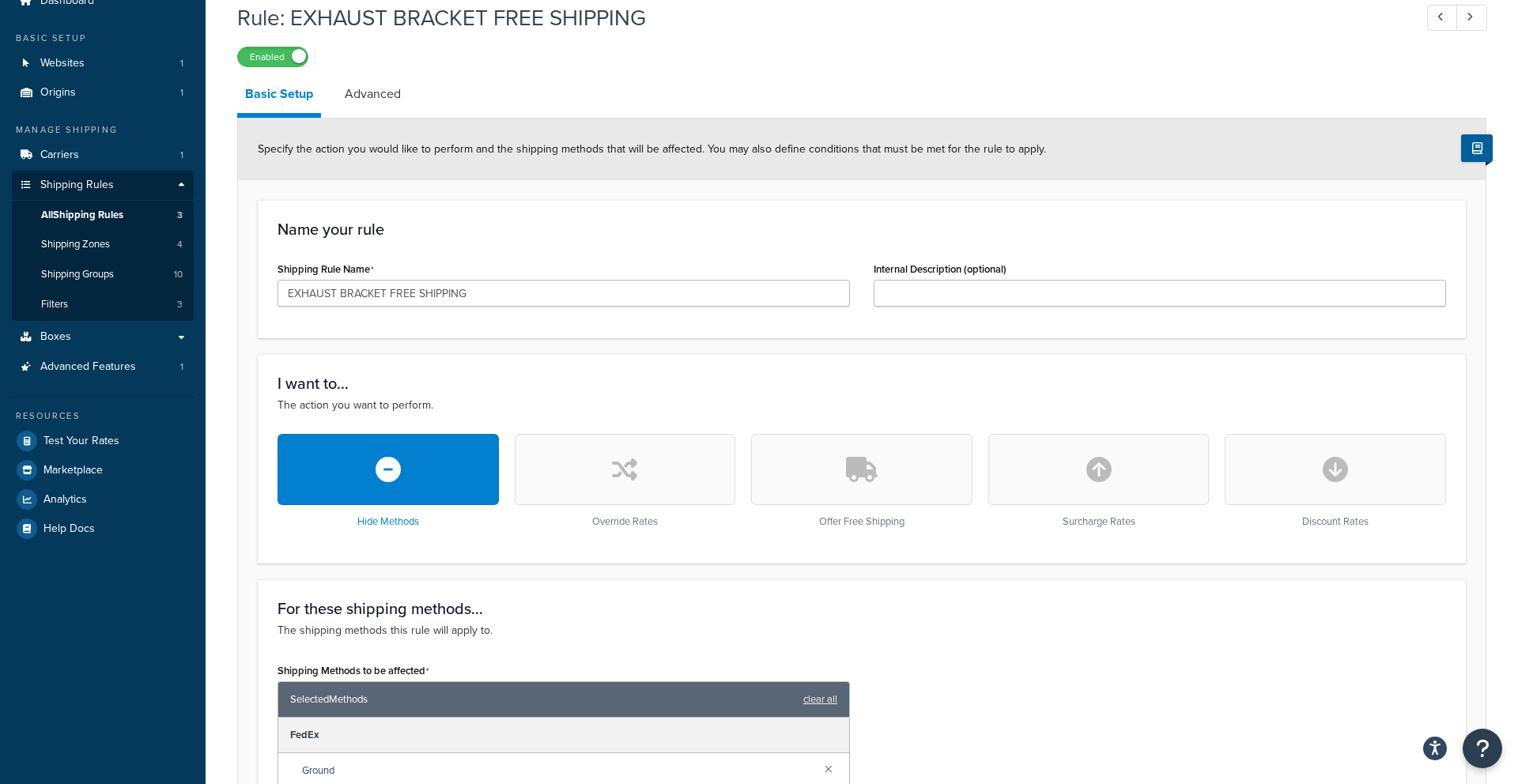
scroll to position [0, 0]
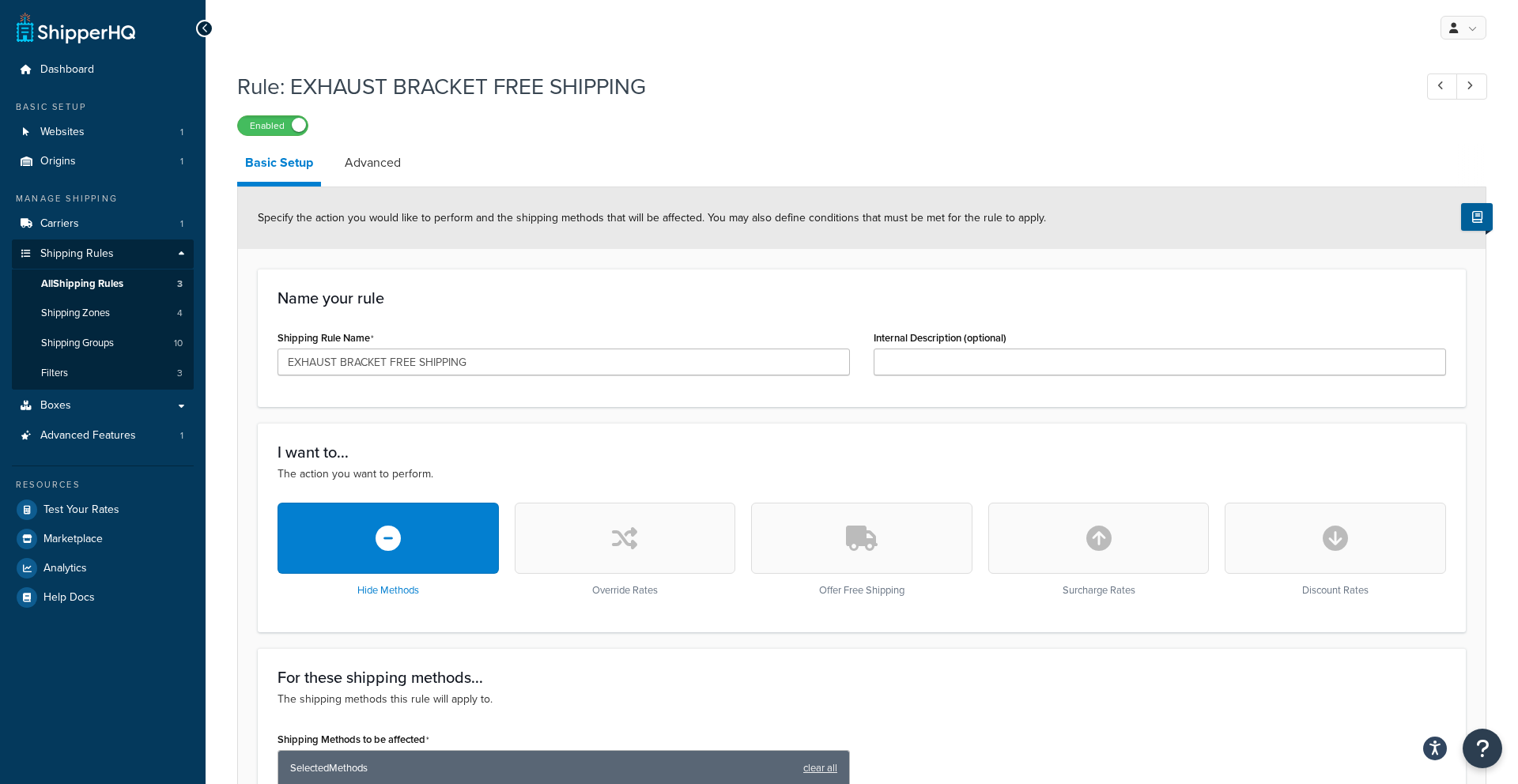
click at [882, 581] on div "Offer Free Shipping" at bounding box center [861, 549] width 221 height 94
click at [877, 569] on button "button" at bounding box center [861, 538] width 221 height 71
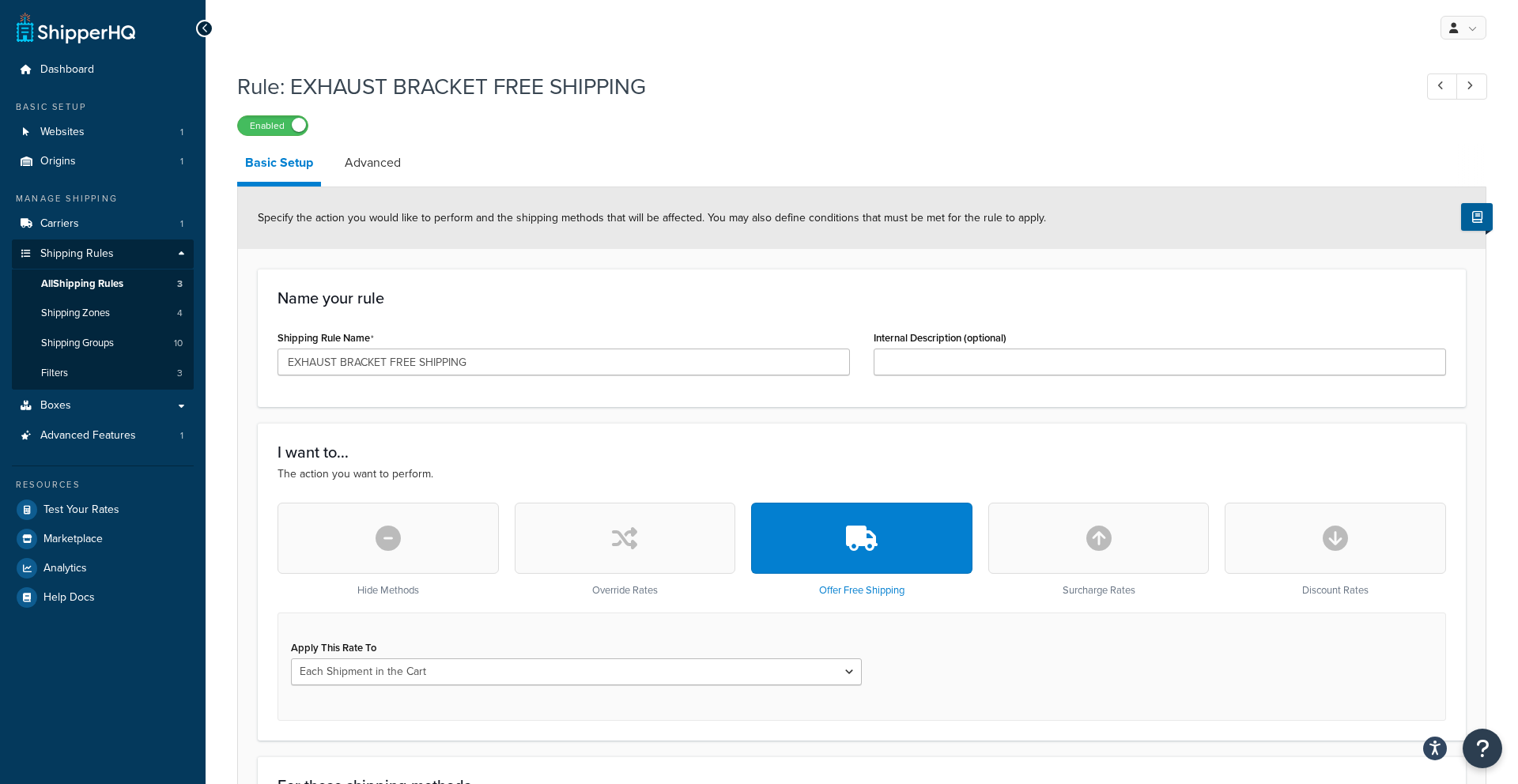
click at [843, 657] on div "Apply This Rate To Each Shipment in the Cart Each Shipping Group in the Cart Ea…" at bounding box center [577, 661] width 571 height 49
click at [837, 661] on select "Each Shipment in the Cart Each Shipping Group in the Cart Each Item within a Sh…" at bounding box center [577, 672] width 571 height 27
select select "ITEM"
click at [291, 659] on select "Each Shipment in the Cart Each Shipping Group in the Cart Each Item within a Sh…" at bounding box center [577, 672] width 571 height 27
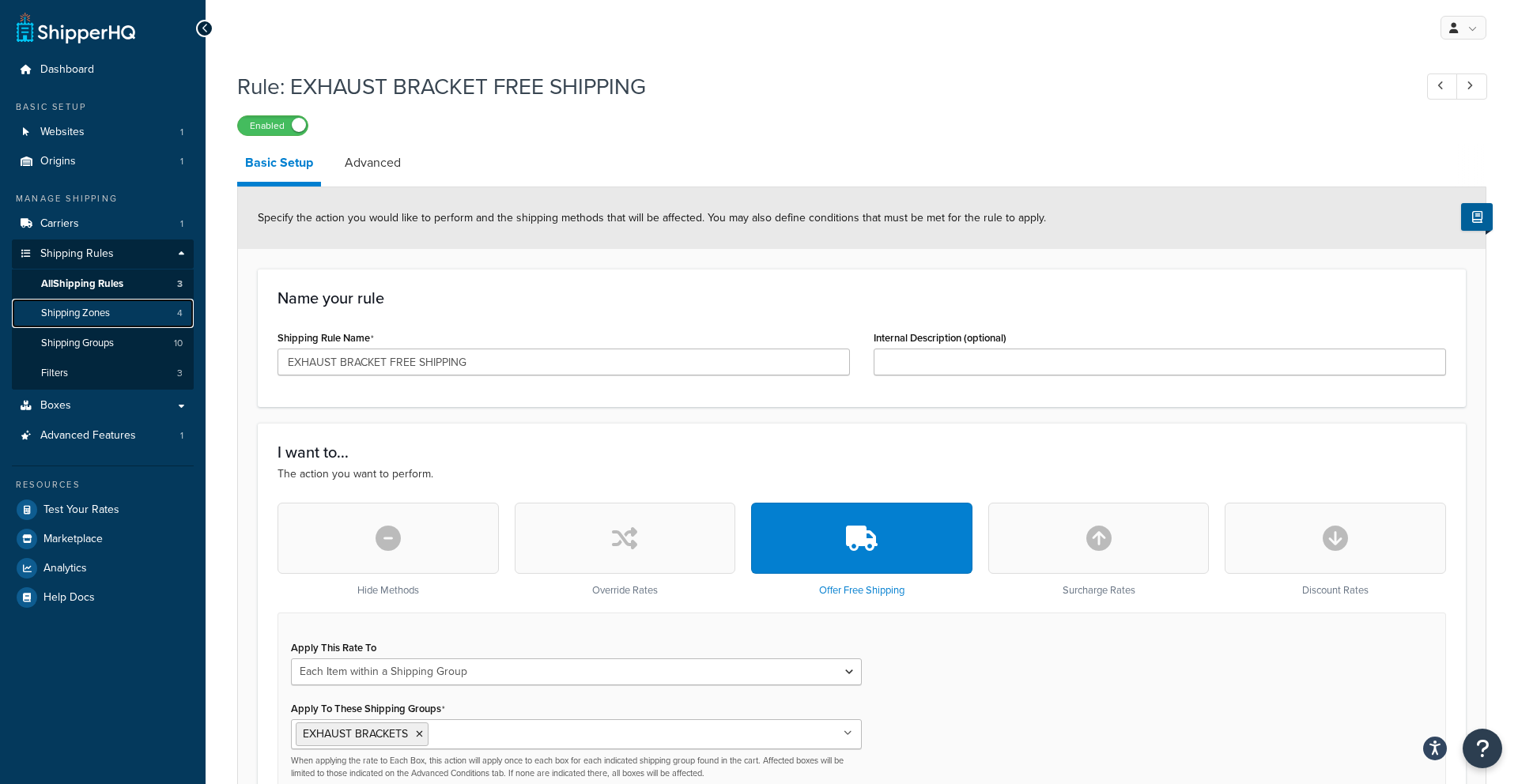
click at [107, 319] on span "Shipping Zones" at bounding box center [75, 313] width 69 height 14
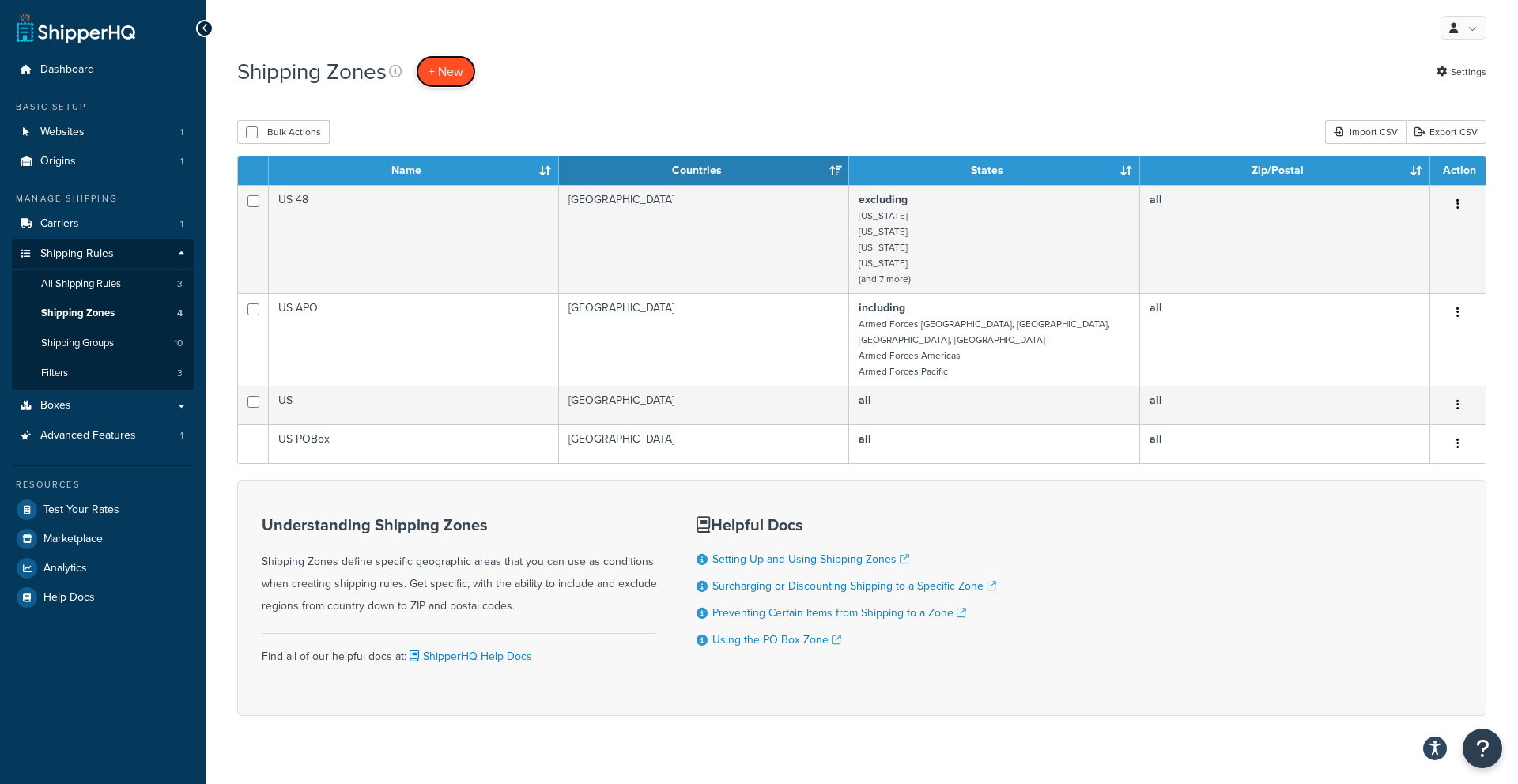
click at [436, 74] on span "+ New" at bounding box center [445, 71] width 35 height 19
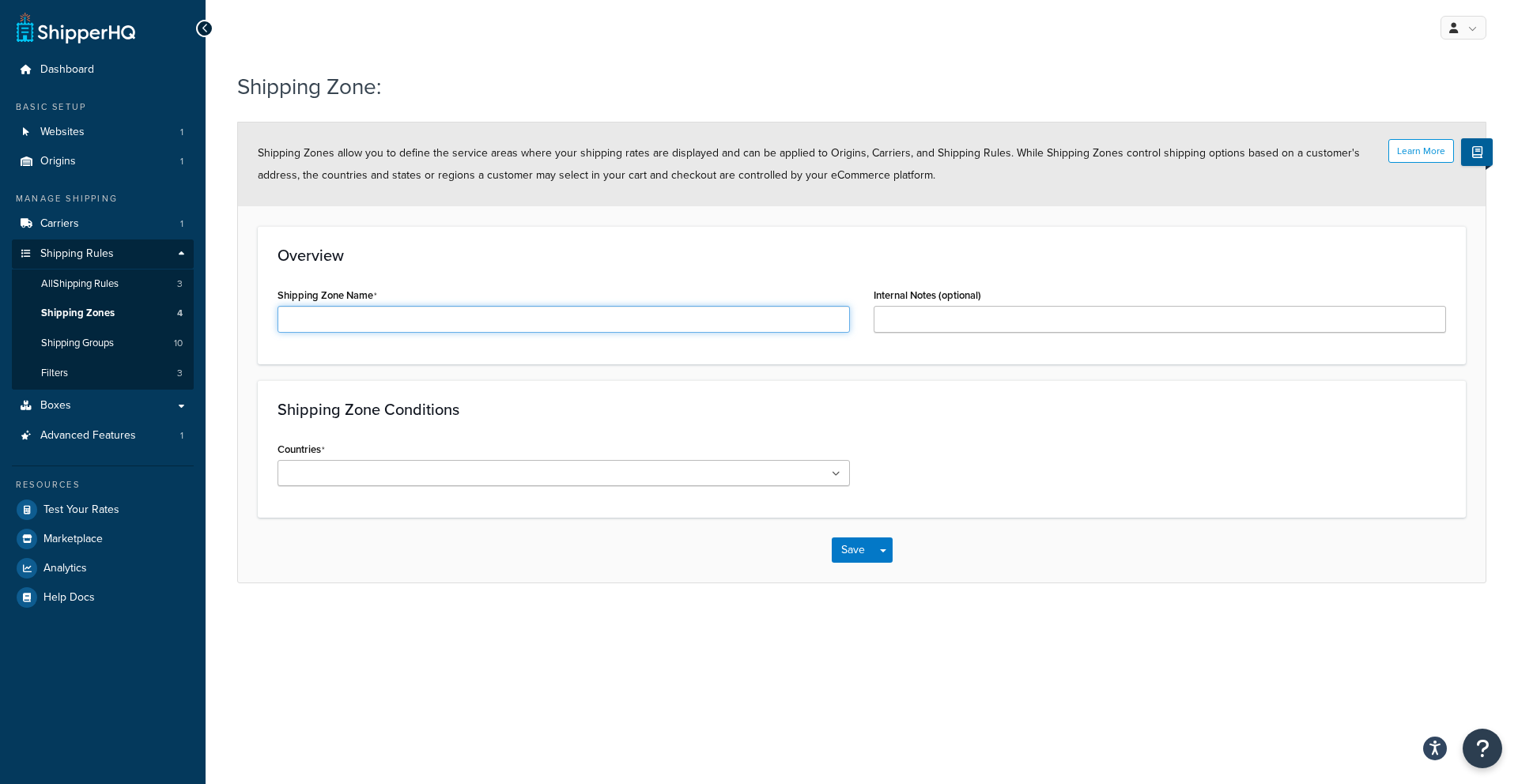
click at [388, 319] on input "Shipping Zone Name" at bounding box center [564, 319] width 573 height 27
click at [309, 471] on div "Countries All Countries ALL [GEOGRAPHIC_DATA] [GEOGRAPHIC_DATA] [GEOGRAPHIC_DAT…" at bounding box center [564, 462] width 573 height 48
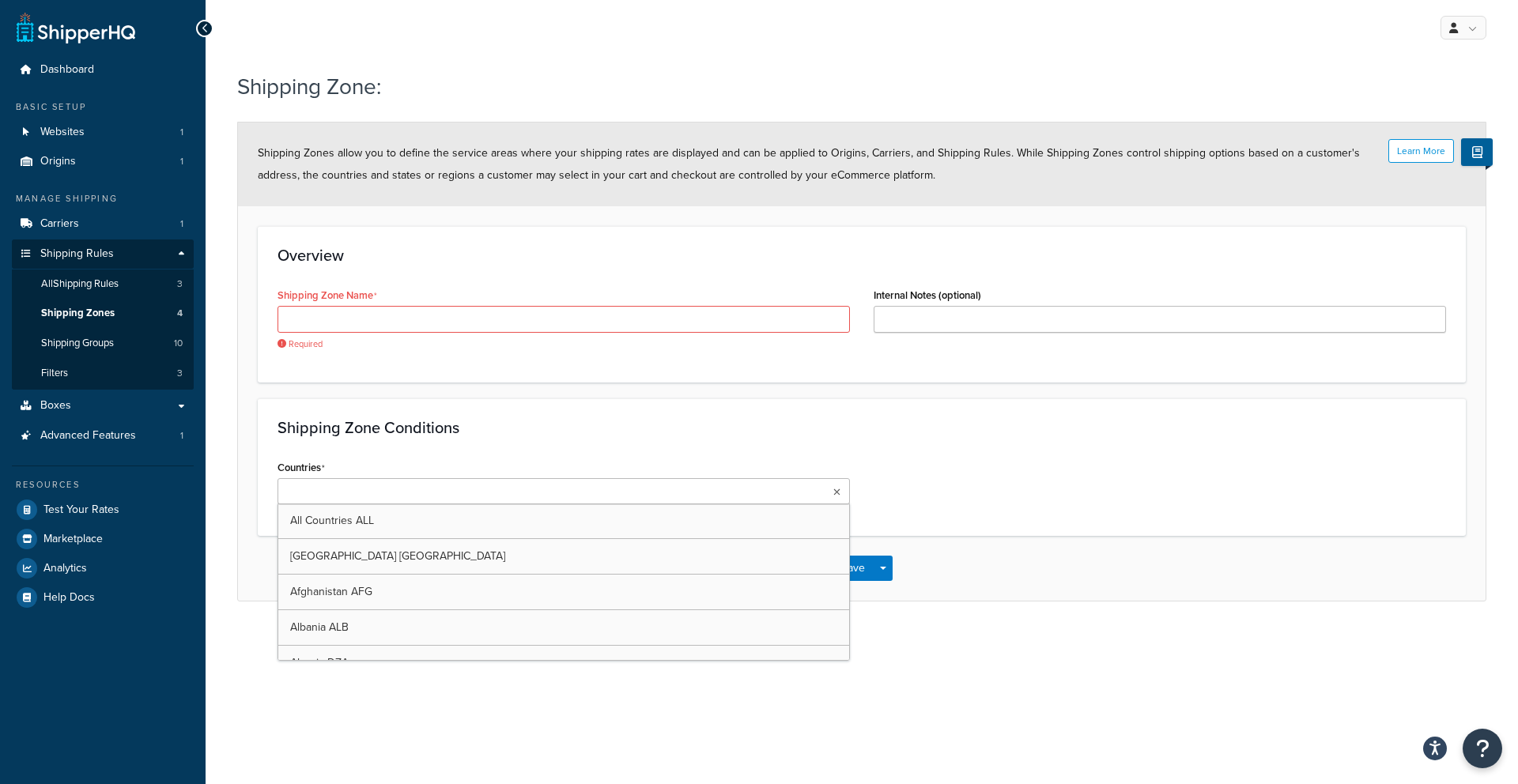
click at [556, 393] on form "Learn More Shipping Zones allow you to define the service areas where your ship…" at bounding box center [861, 361] width 1248 height 477
click at [534, 498] on ul at bounding box center [564, 491] width 573 height 26
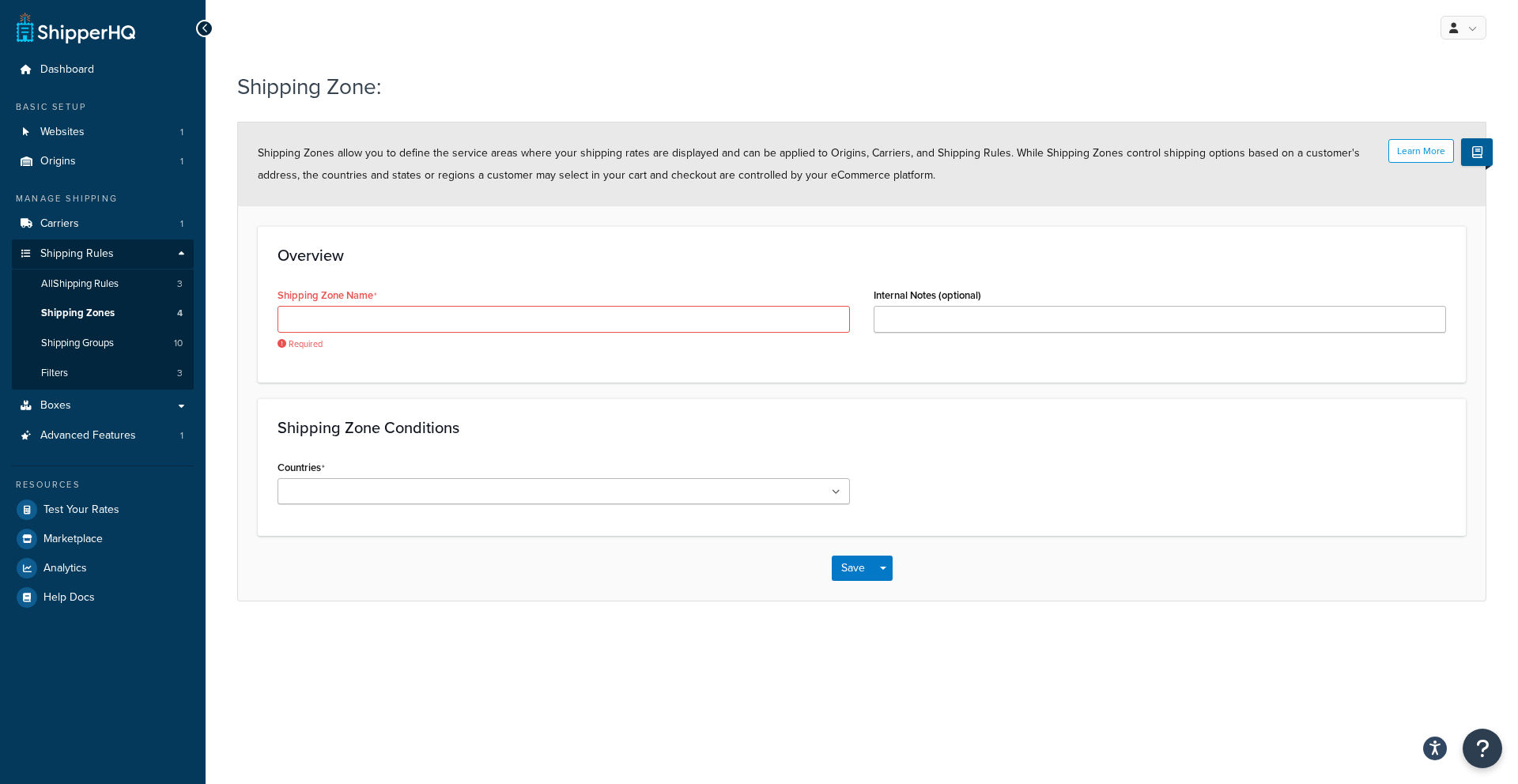
click at [496, 402] on div "Shipping Zone Conditions Countries All Countries ALL [GEOGRAPHIC_DATA] [GEOGRAP…" at bounding box center [862, 467] width 1208 height 138
click at [907, 324] on input "Internal Notes (optional)" at bounding box center [1160, 319] width 573 height 27
click at [806, 323] on input "Shipping Zone Name" at bounding box center [564, 319] width 573 height 27
drag, startPoint x: 803, startPoint y: 438, endPoint x: 808, endPoint y: 484, distance: 46.3
click at [803, 442] on div "Shipping Zone Conditions Countries All Countries ALL [GEOGRAPHIC_DATA] [GEOGRAP…" at bounding box center [862, 467] width 1208 height 138
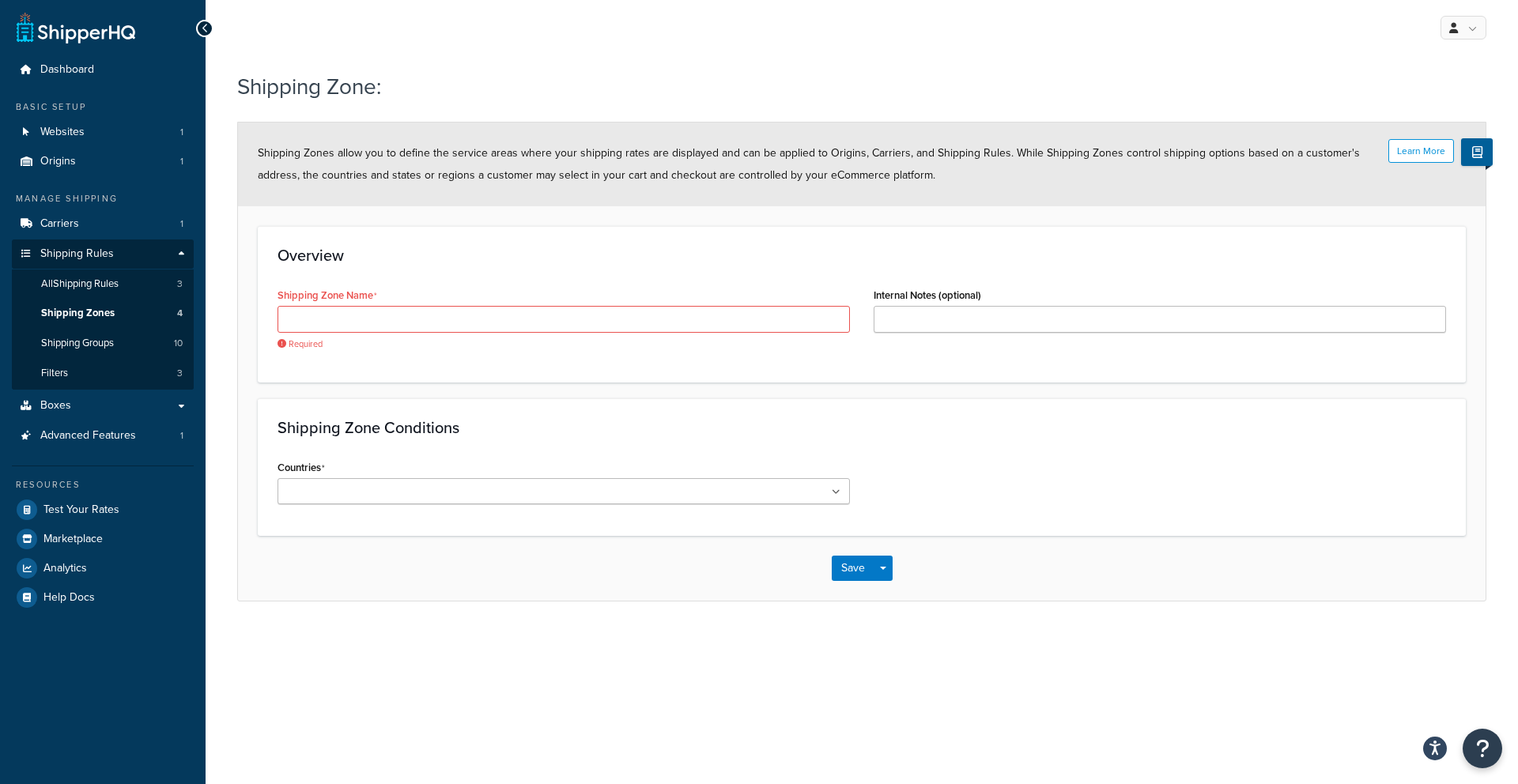
click at [808, 484] on ul at bounding box center [564, 491] width 573 height 26
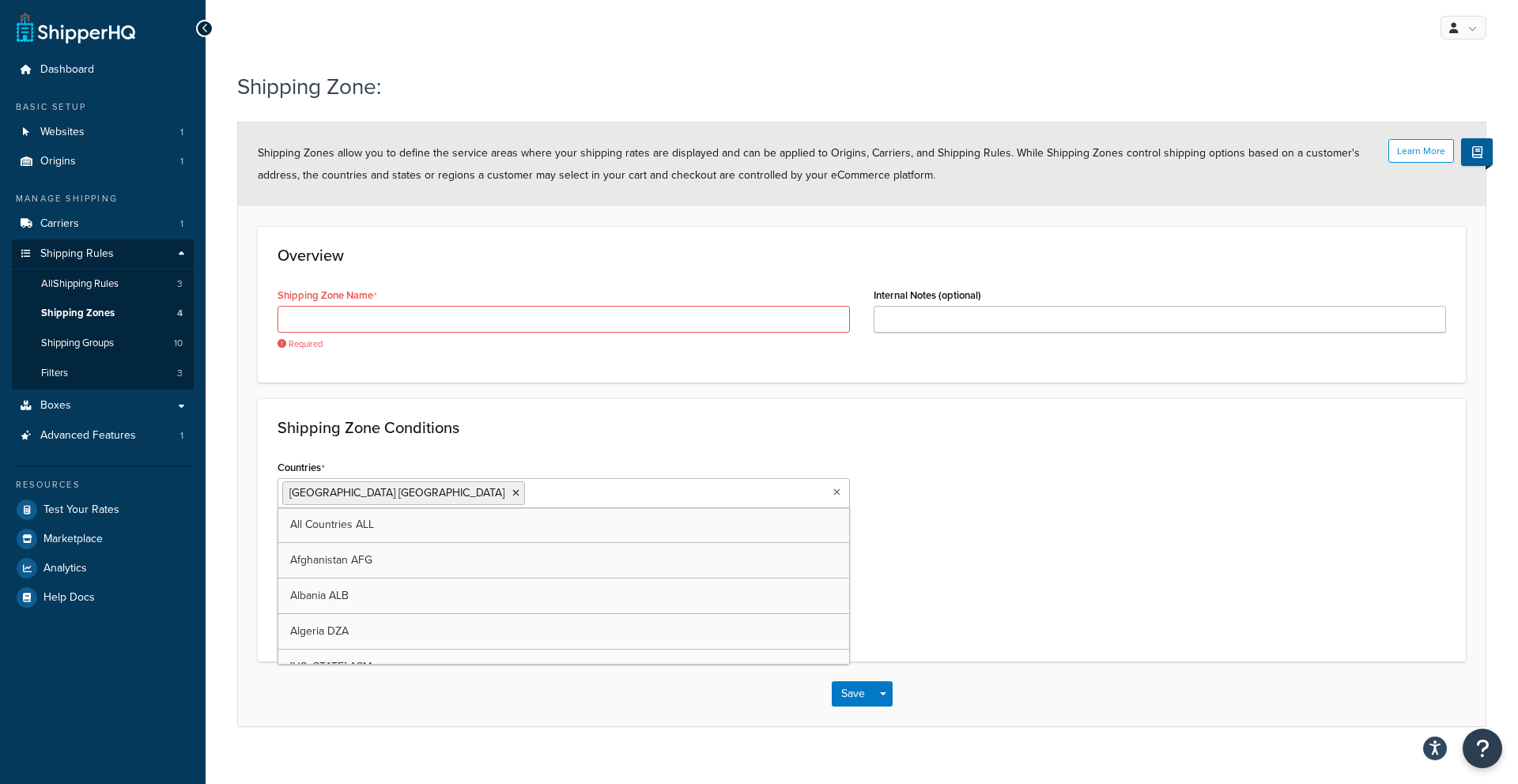
click at [1124, 512] on div "Countries [GEOGRAPHIC_DATA] [GEOGRAPHIC_DATA] All Countries ALL [GEOGRAPHIC_DAT…" at bounding box center [861, 549] width 1192 height 186
click at [662, 567] on select "All Including Excluding" at bounding box center [564, 555] width 573 height 27
click at [277, 542] on select "All Including Excluding" at bounding box center [564, 555] width 573 height 27
click at [616, 552] on select "All Including Excluding" at bounding box center [564, 555] width 573 height 27
select select "including"
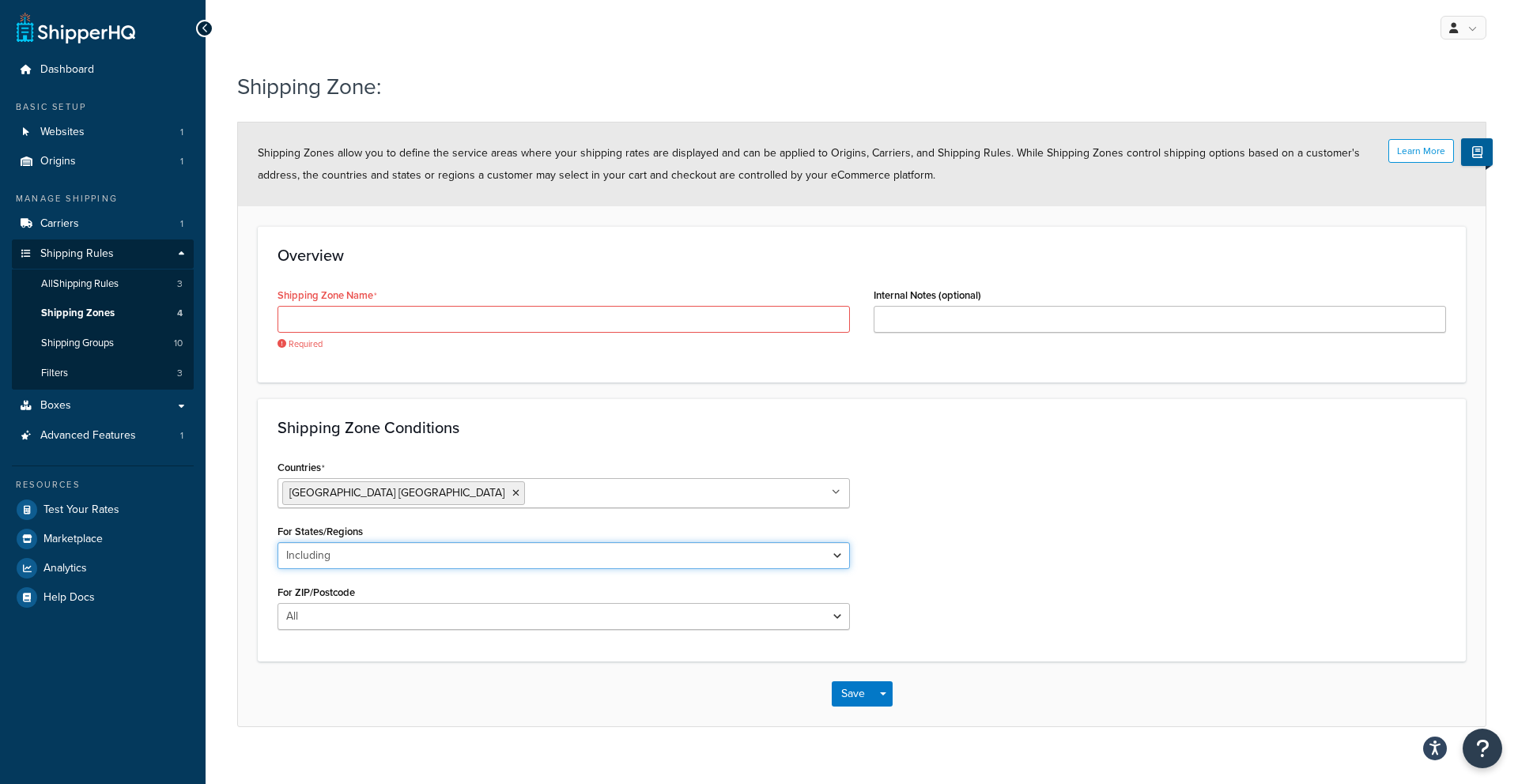
click at [277, 542] on select "All Including Excluding" at bounding box center [564, 555] width 573 height 27
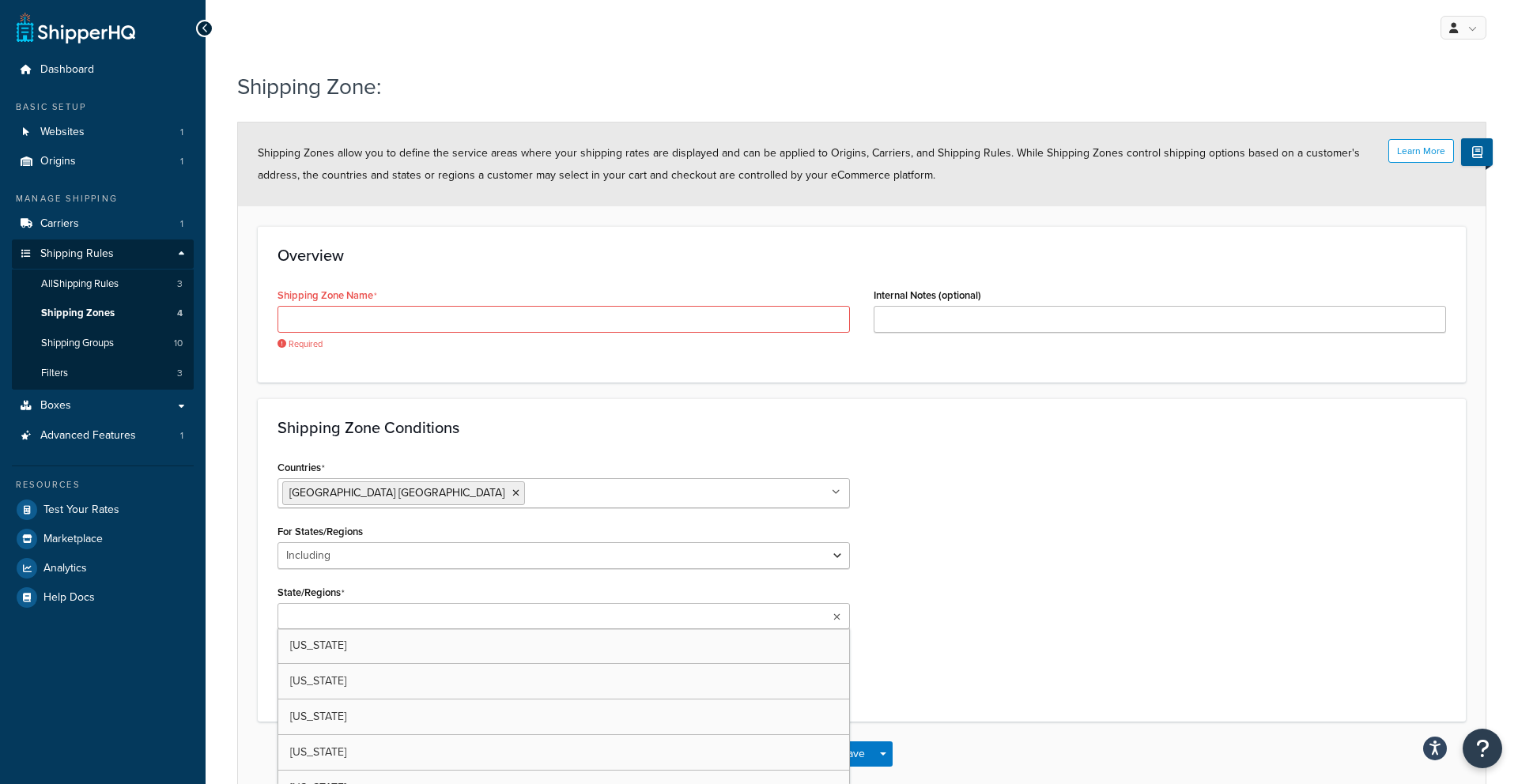
click at [465, 611] on ul at bounding box center [564, 616] width 573 height 26
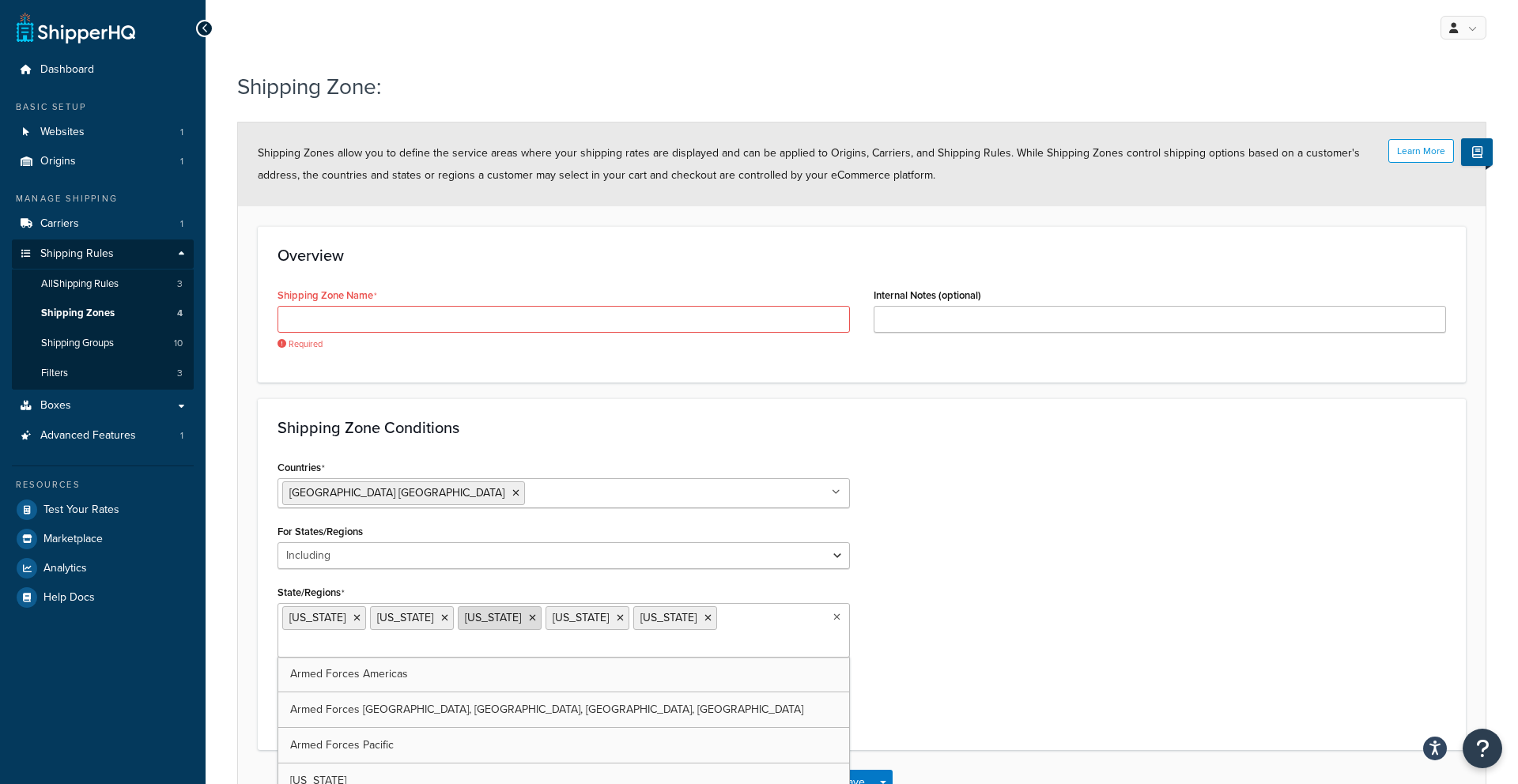
click at [529, 619] on icon at bounding box center [532, 619] width 7 height 10
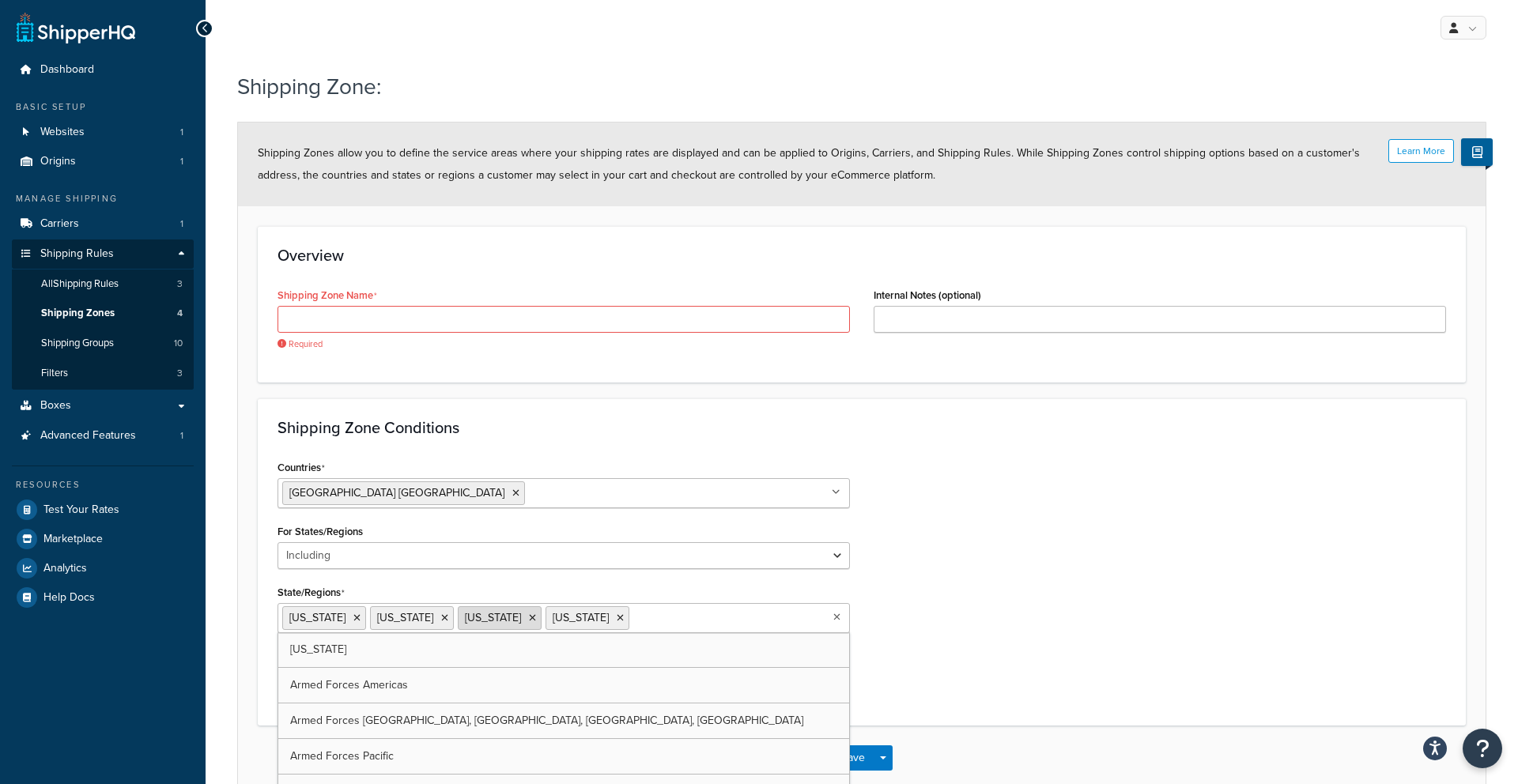
click at [529, 619] on icon at bounding box center [532, 619] width 7 height 10
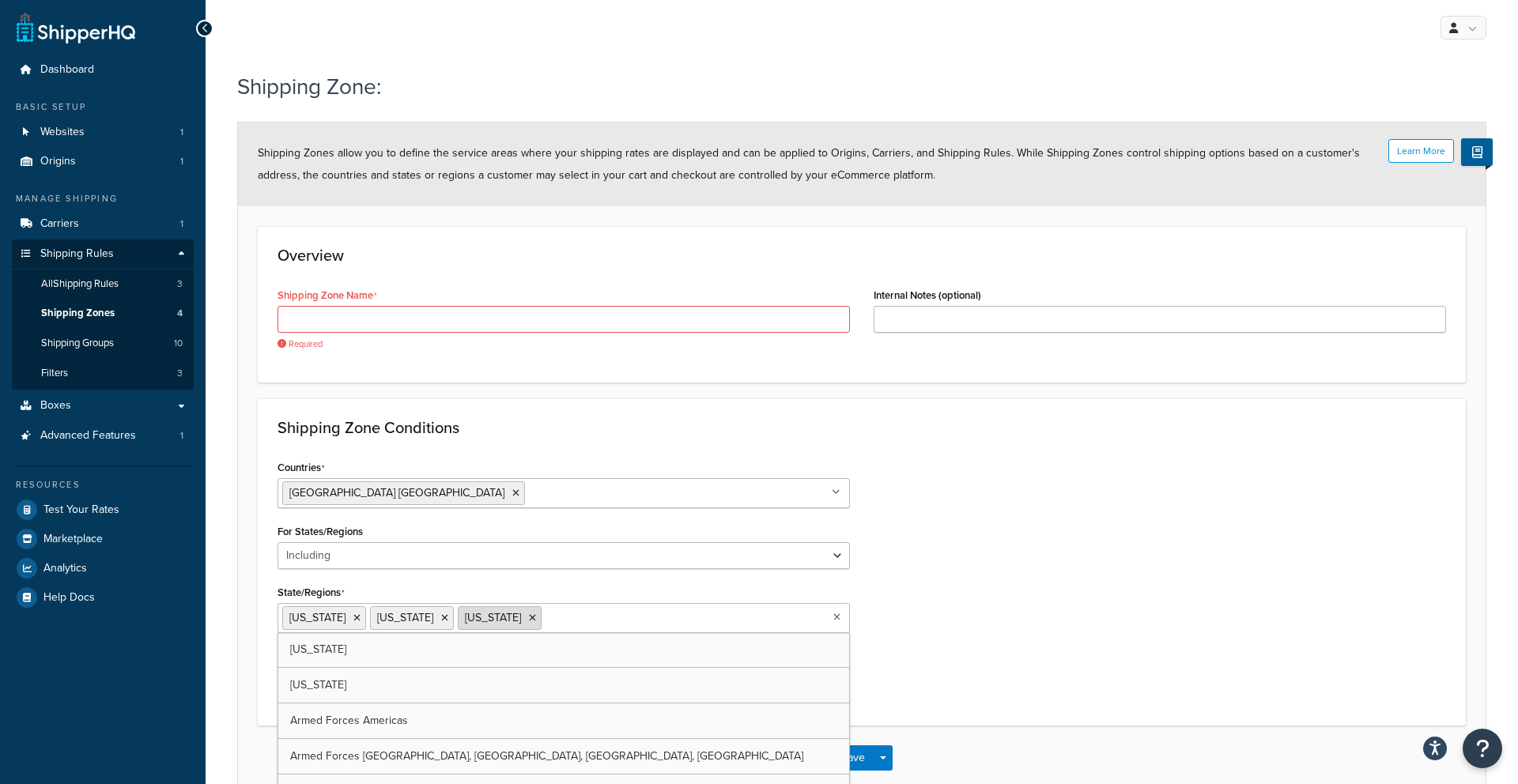
click at [529, 618] on icon at bounding box center [532, 619] width 7 height 10
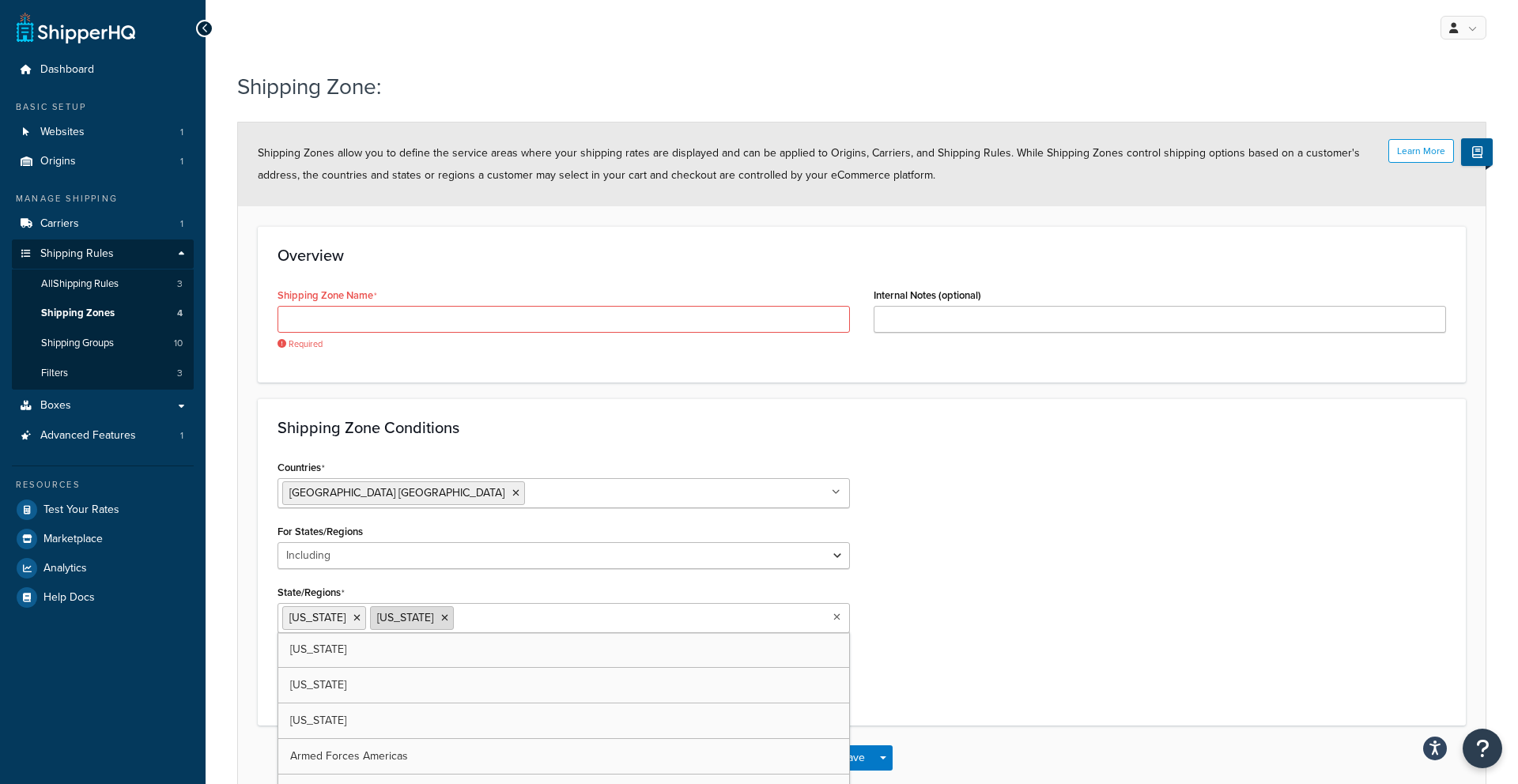
click at [441, 619] on icon at bounding box center [444, 619] width 7 height 10
click at [353, 619] on icon at bounding box center [357, 619] width 7 height 10
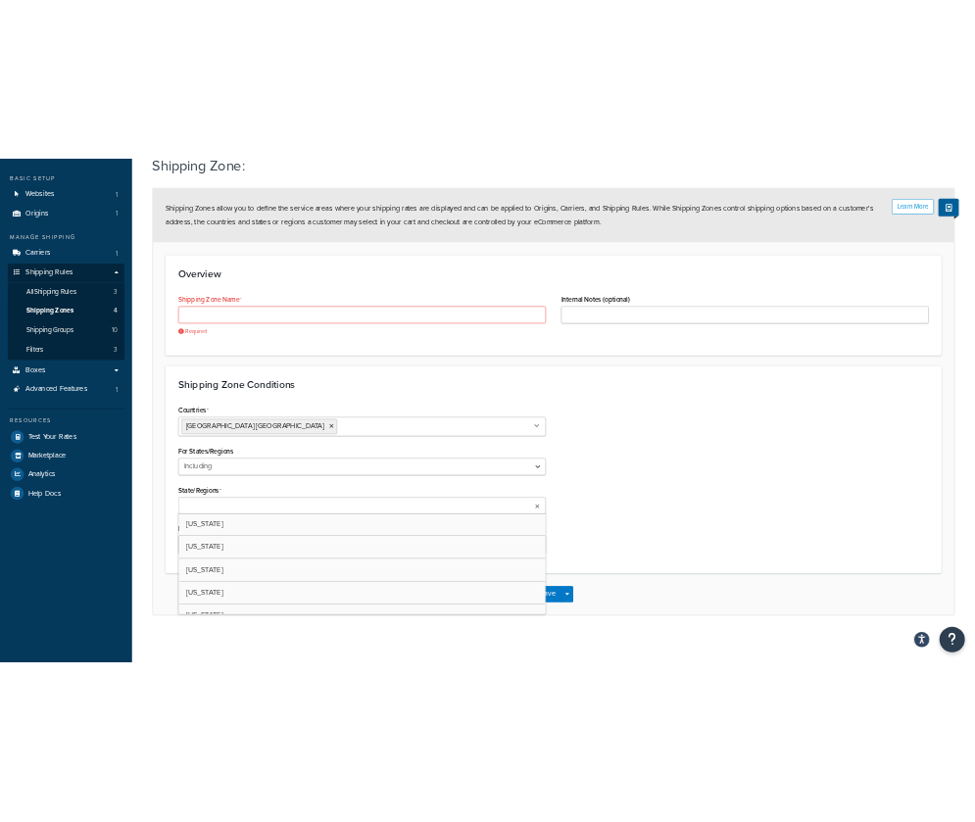
scroll to position [99, 0]
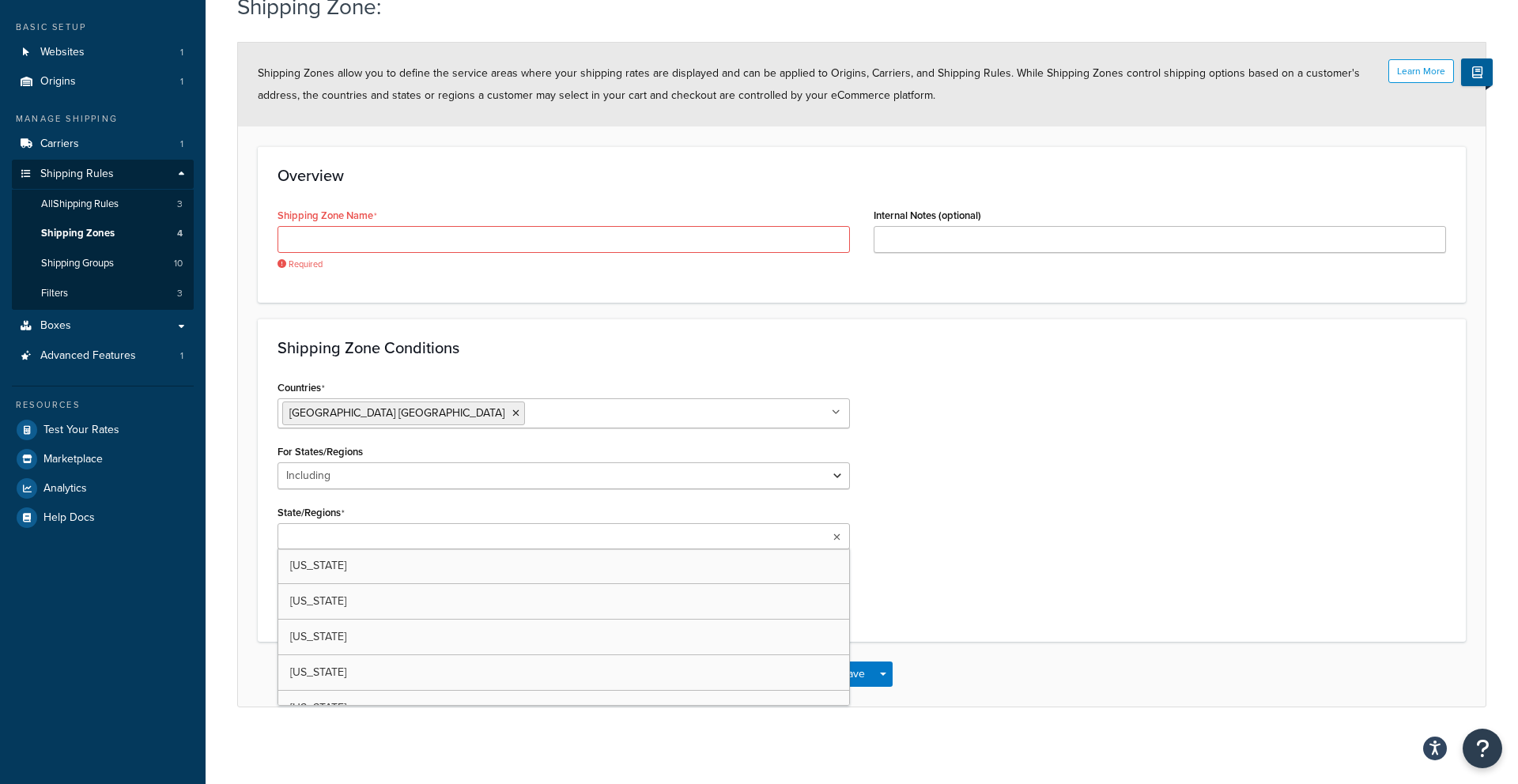
click at [999, 561] on div "Countries [GEOGRAPHIC_DATA] [GEOGRAPHIC_DATA] All Countries ALL [GEOGRAPHIC_DAT…" at bounding box center [861, 499] width 1192 height 246
